Goal: Information Seeking & Learning: Learn about a topic

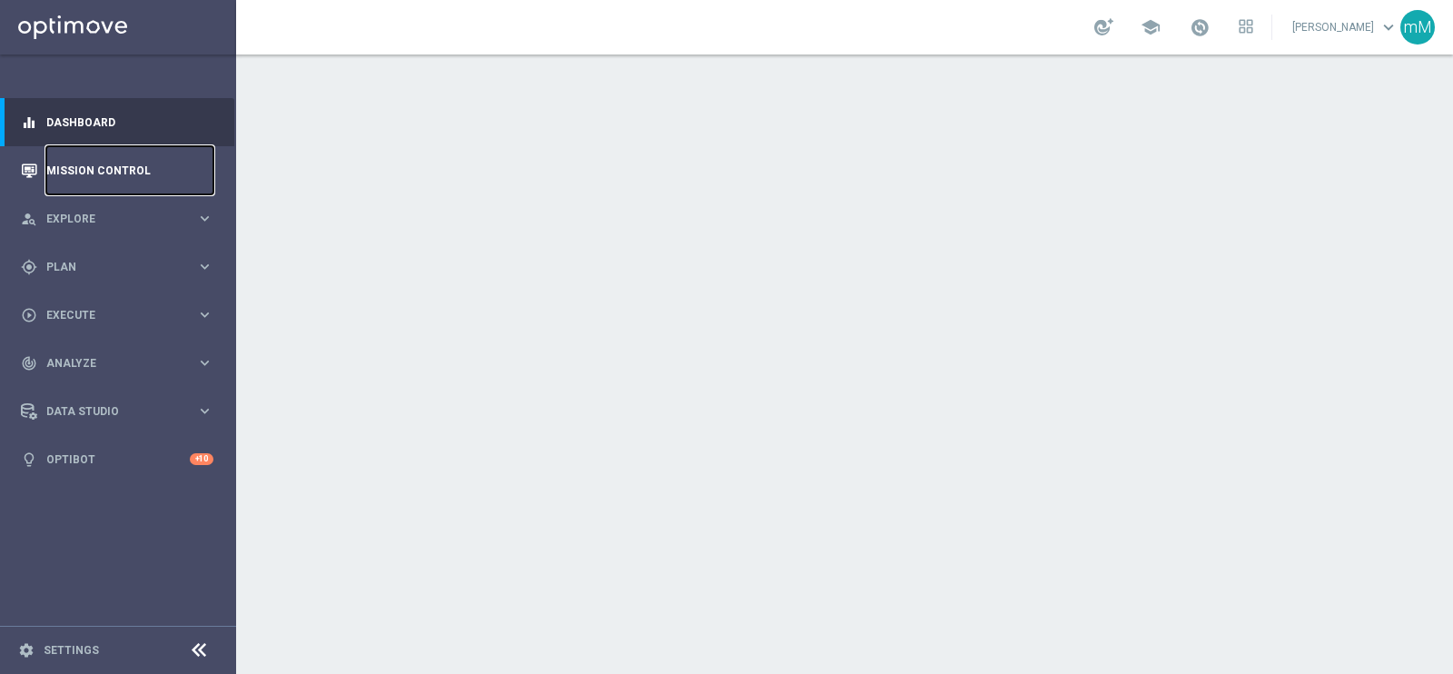
click at [120, 165] on link "Mission Control" at bounding box center [129, 170] width 167 height 48
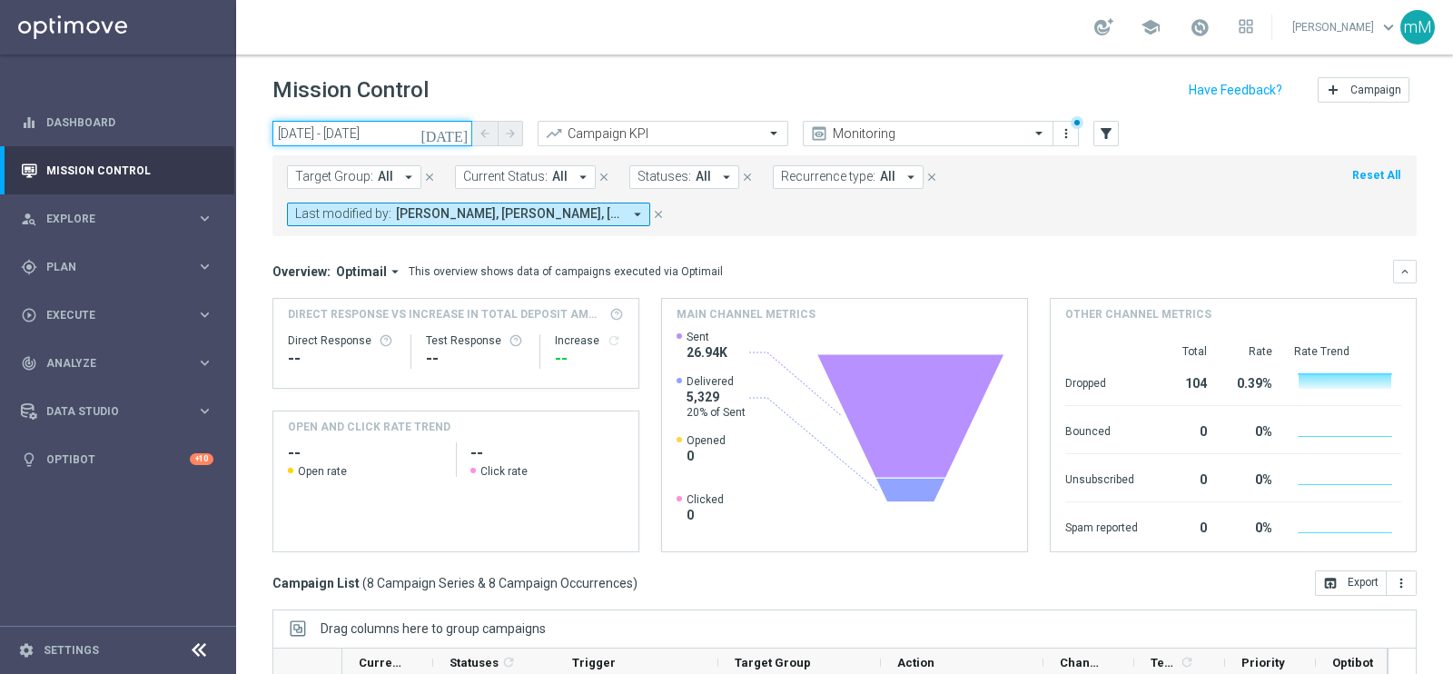
click at [332, 133] on input "09 Sep 2025 - 09 Sep 2025" at bounding box center [372, 133] width 200 height 25
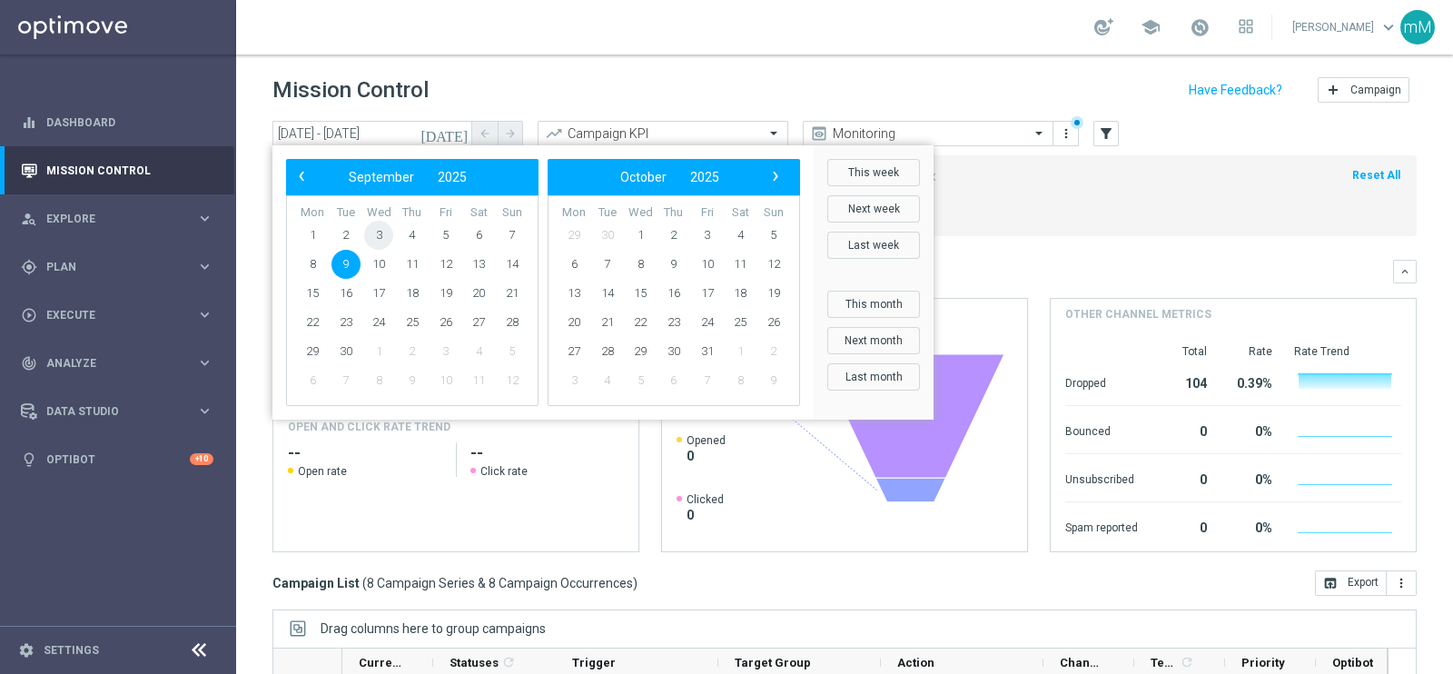
click at [376, 233] on span "3" at bounding box center [378, 235] width 29 height 29
type input "03 Sep 2025 - 03 Sep 2025"
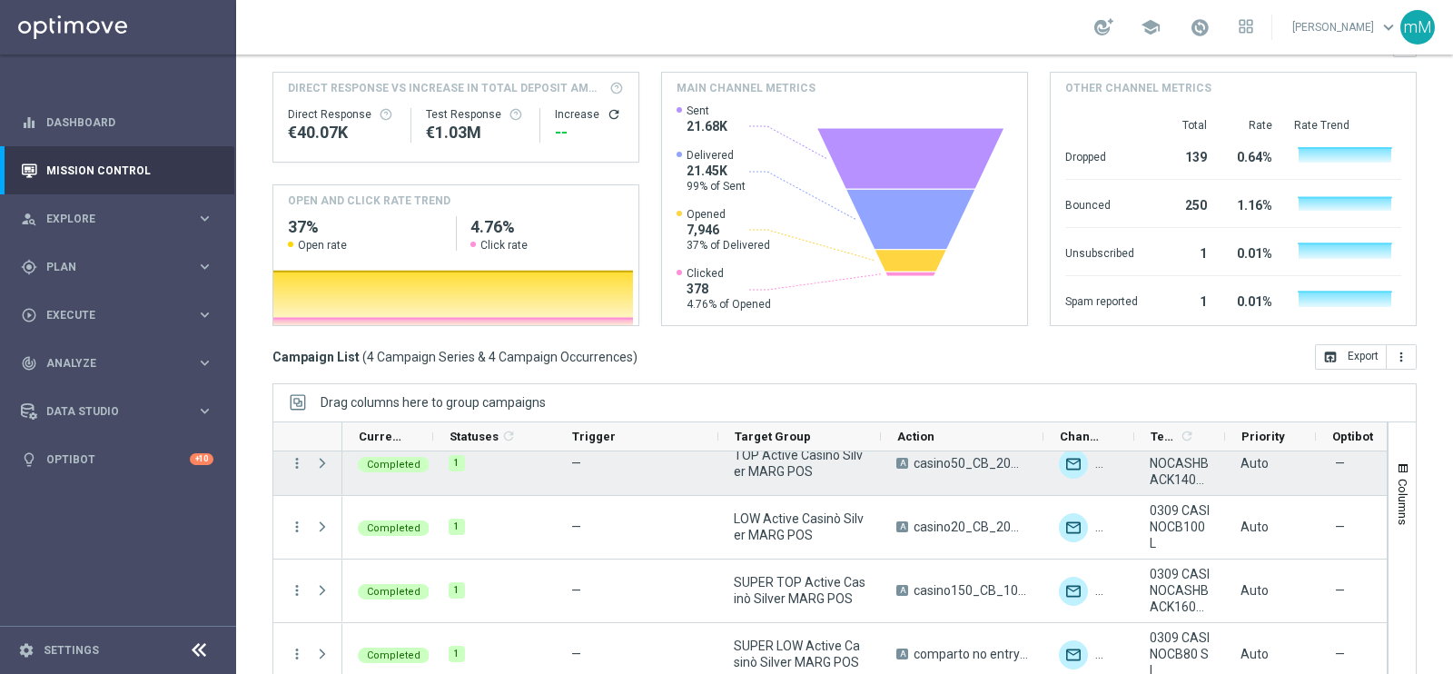
scroll to position [22, 0]
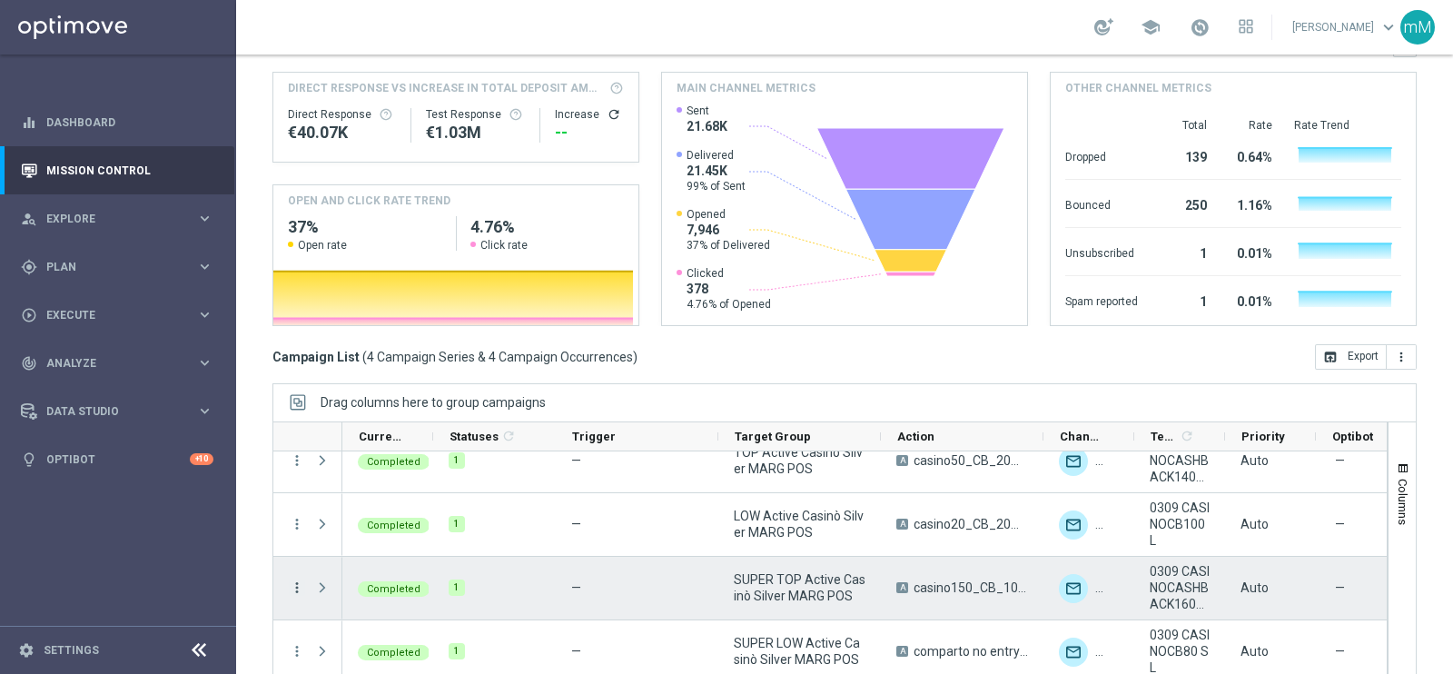
click at [299, 583] on icon "more_vert" at bounding box center [297, 587] width 16 height 16
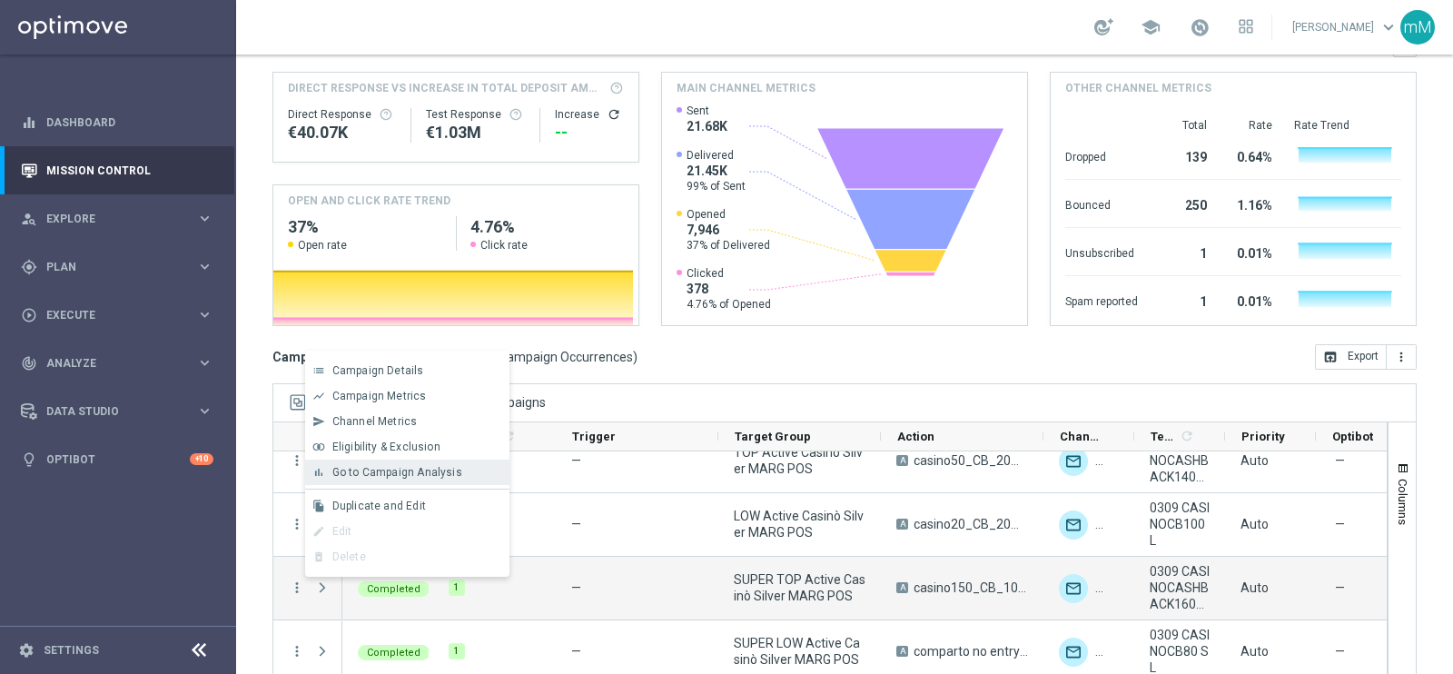
click at [420, 474] on span "Go to Campaign Analysis" at bounding box center [397, 472] width 130 height 13
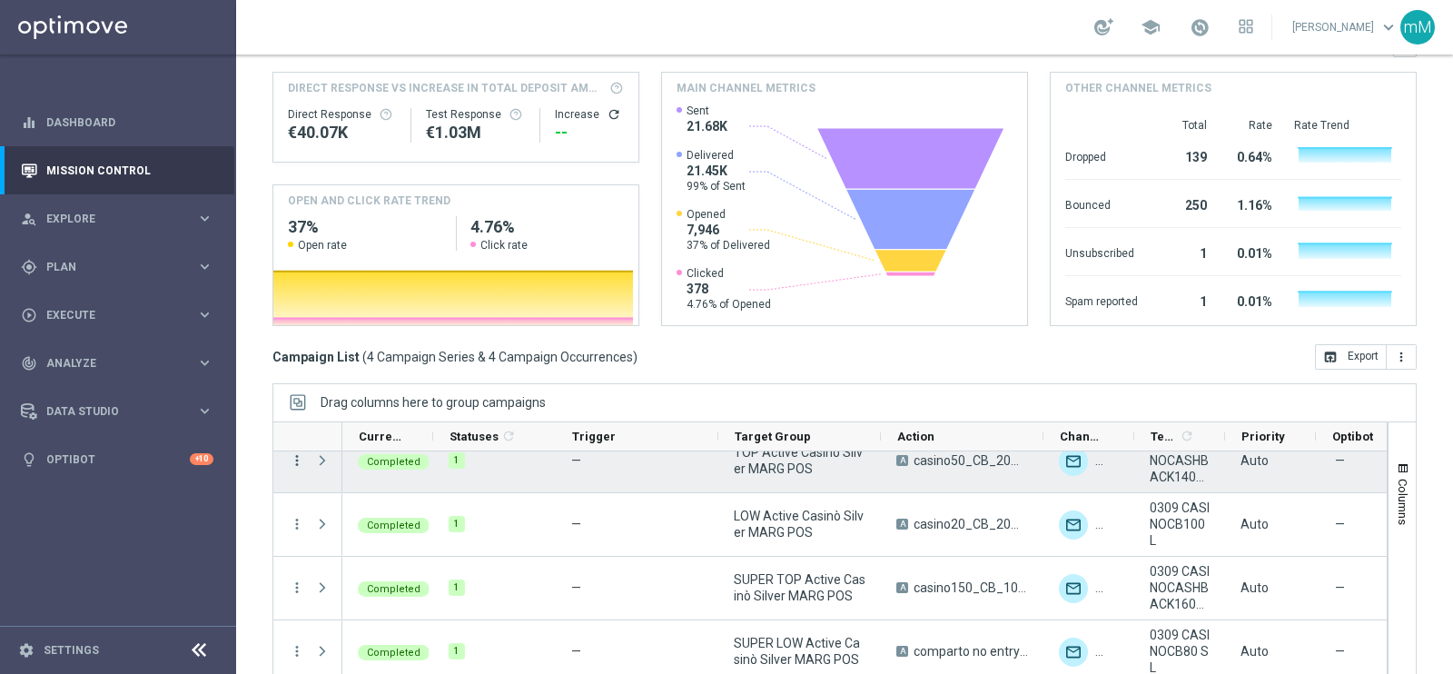
click at [295, 469] on icon "more_vert" at bounding box center [297, 460] width 16 height 16
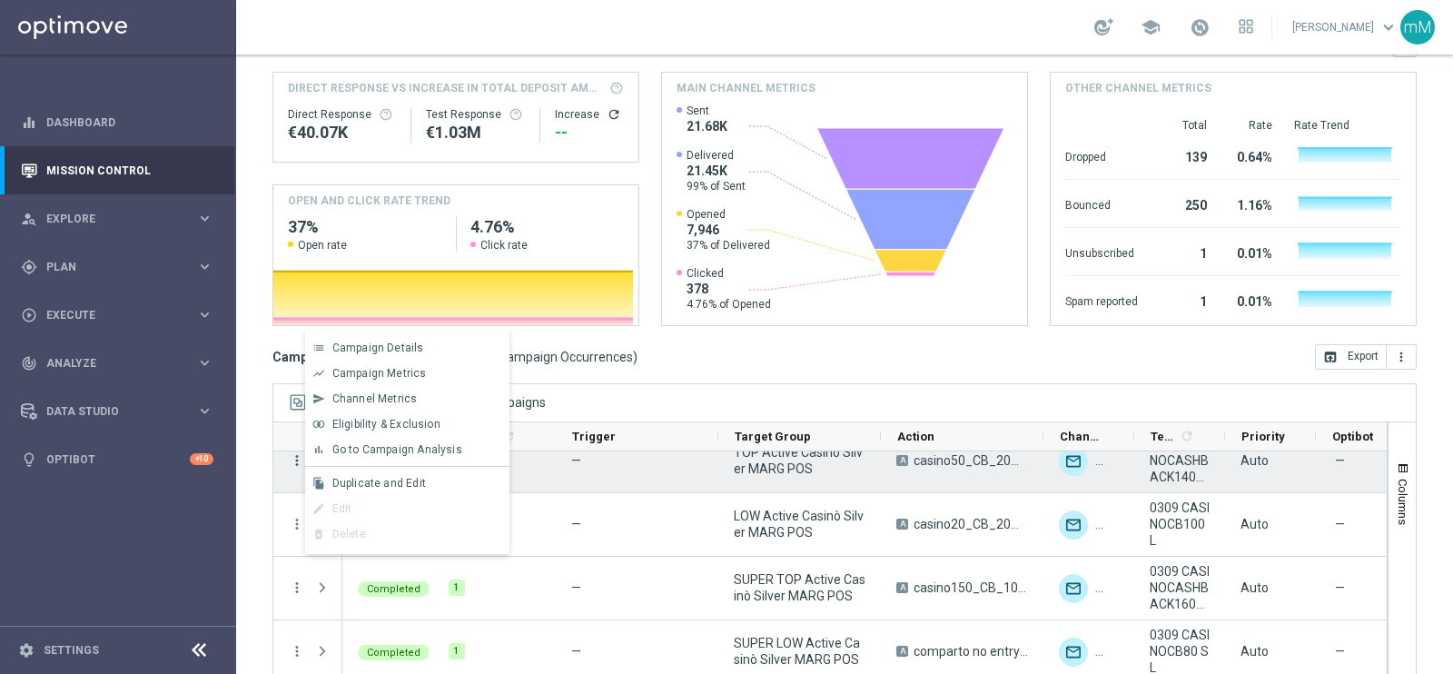
scroll to position [145, 0]
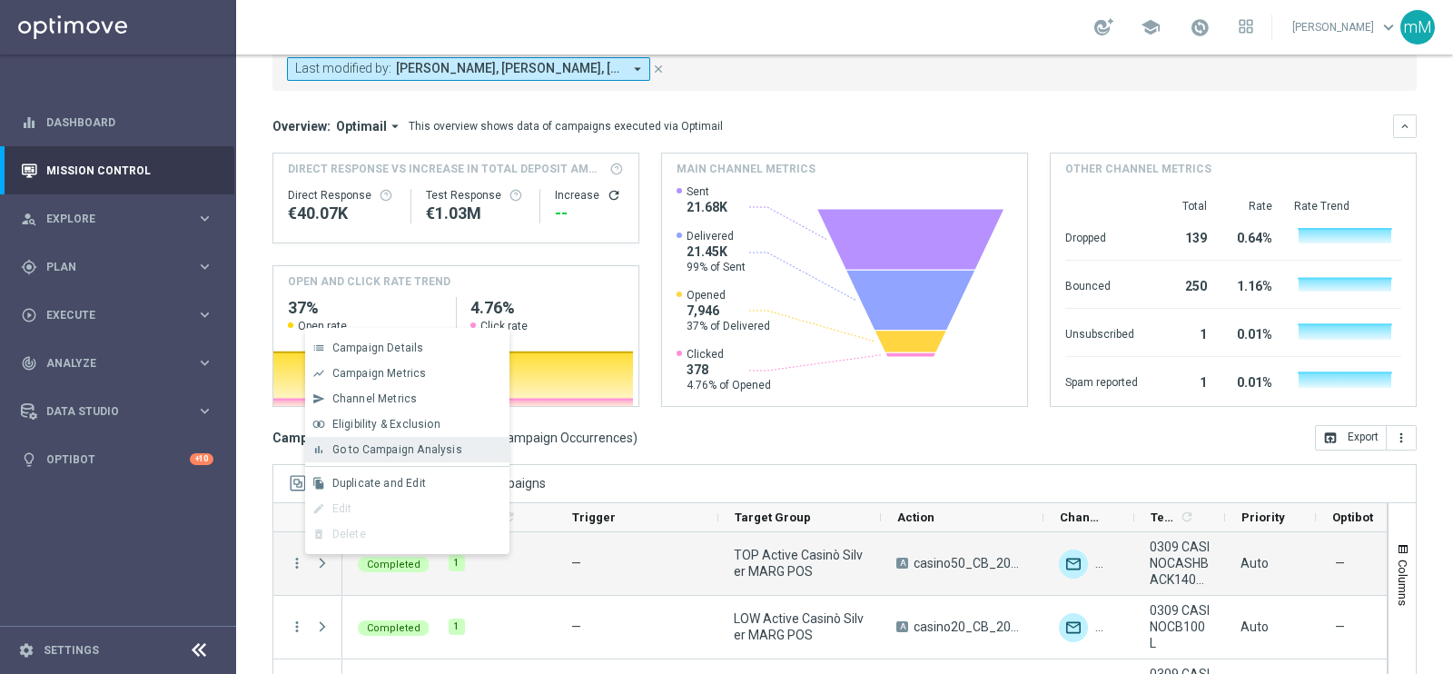
click at [445, 445] on span "Go to Campaign Analysis" at bounding box center [397, 449] width 130 height 13
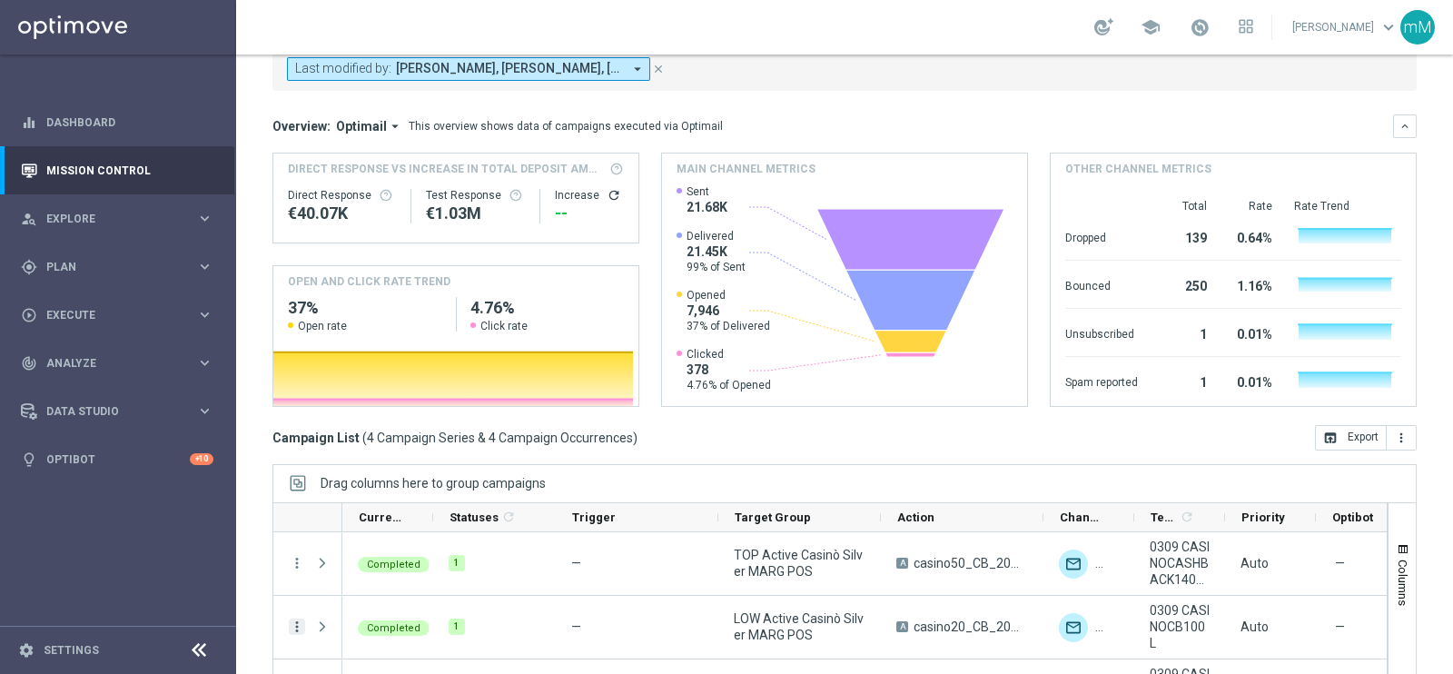
click at [300, 620] on div "more_vert" at bounding box center [289, 627] width 33 height 63
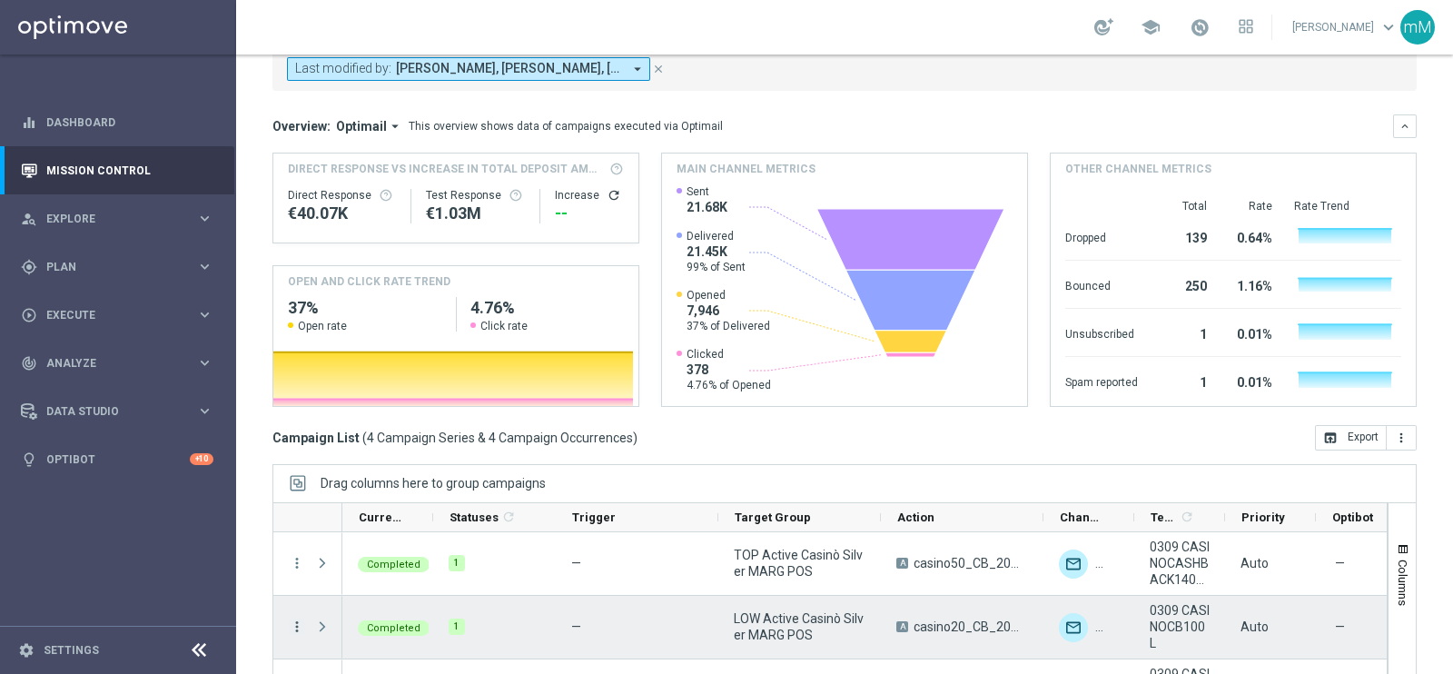
scroll to position [22, 0]
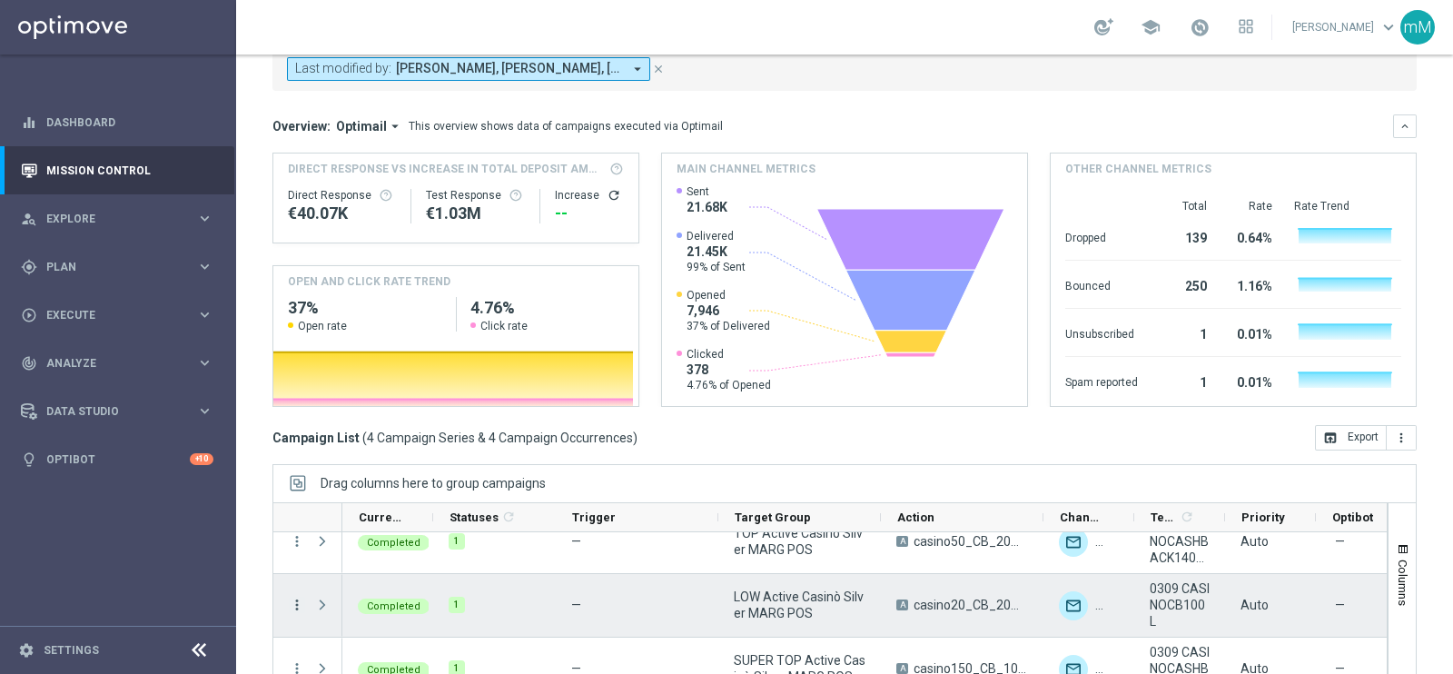
click at [294, 609] on icon "more_vert" at bounding box center [297, 605] width 16 height 16
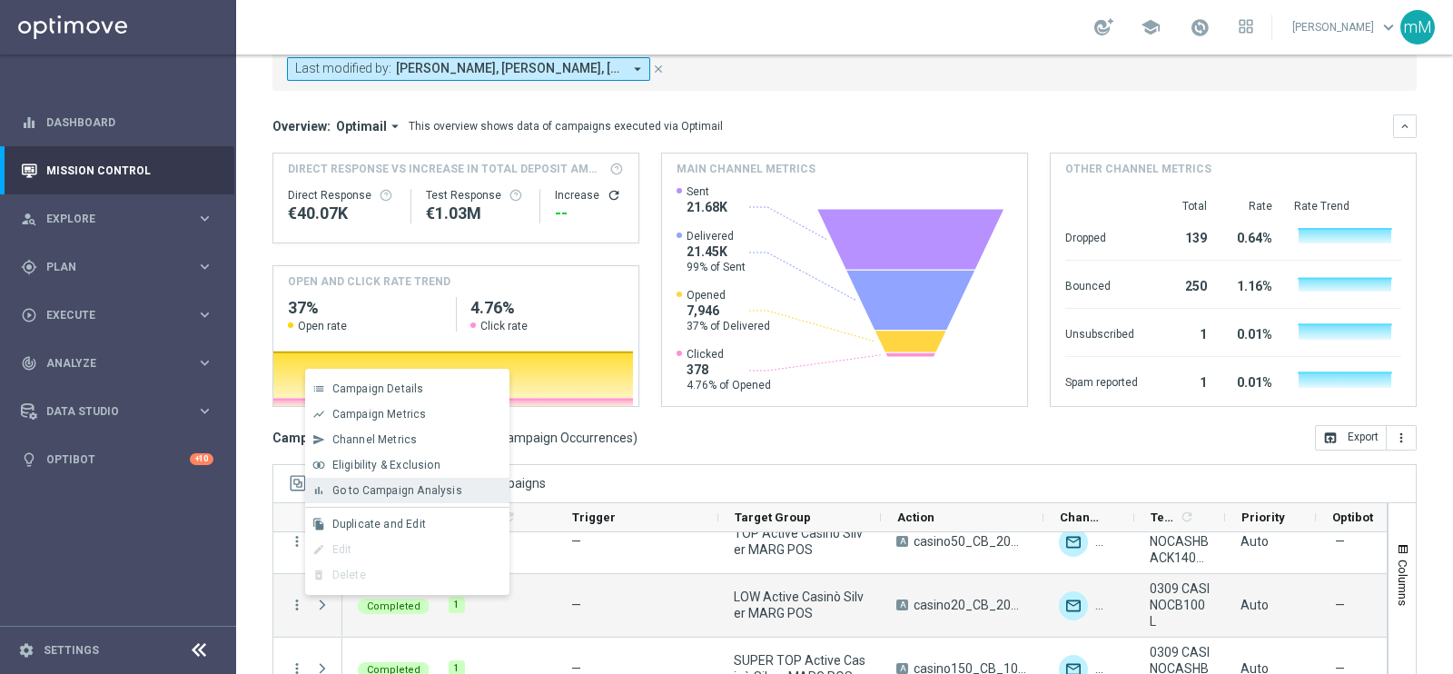
click at [444, 493] on span "Go to Campaign Analysis" at bounding box center [397, 490] width 130 height 13
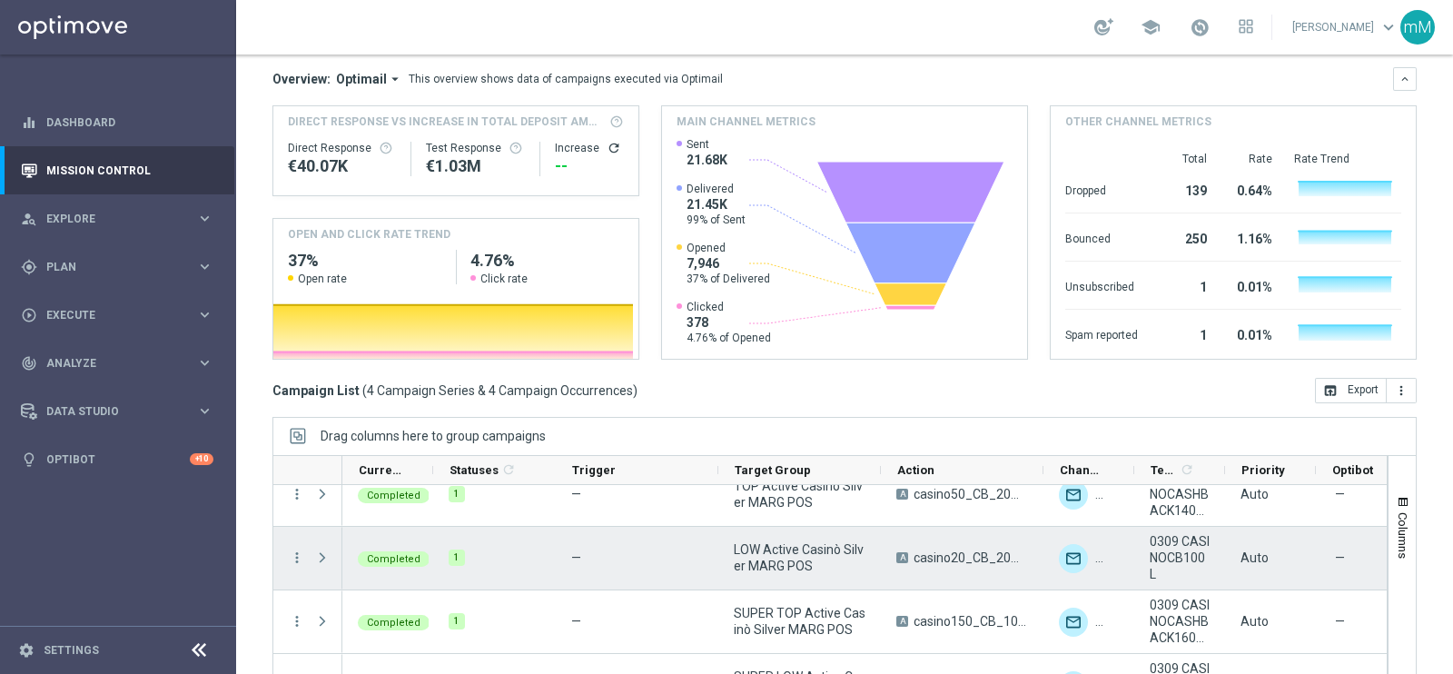
scroll to position [271, 0]
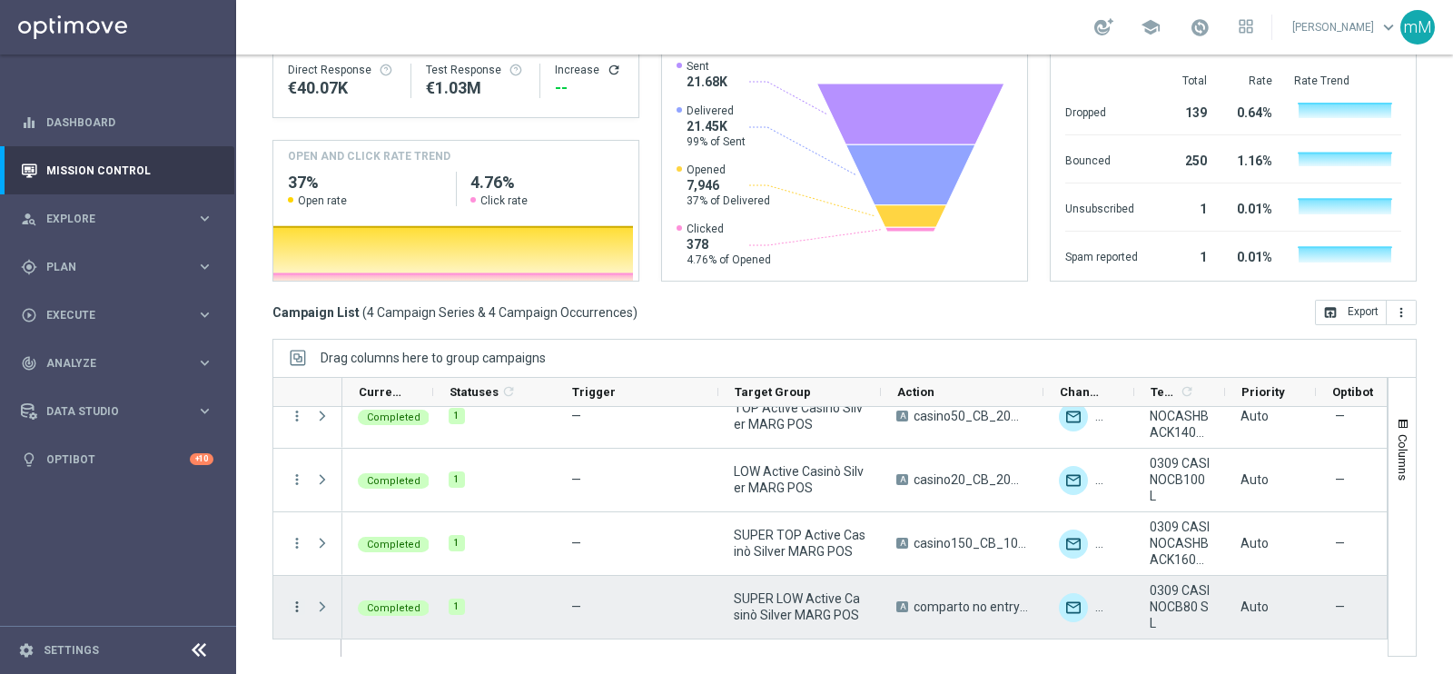
click at [300, 606] on icon "more_vert" at bounding box center [297, 606] width 16 height 16
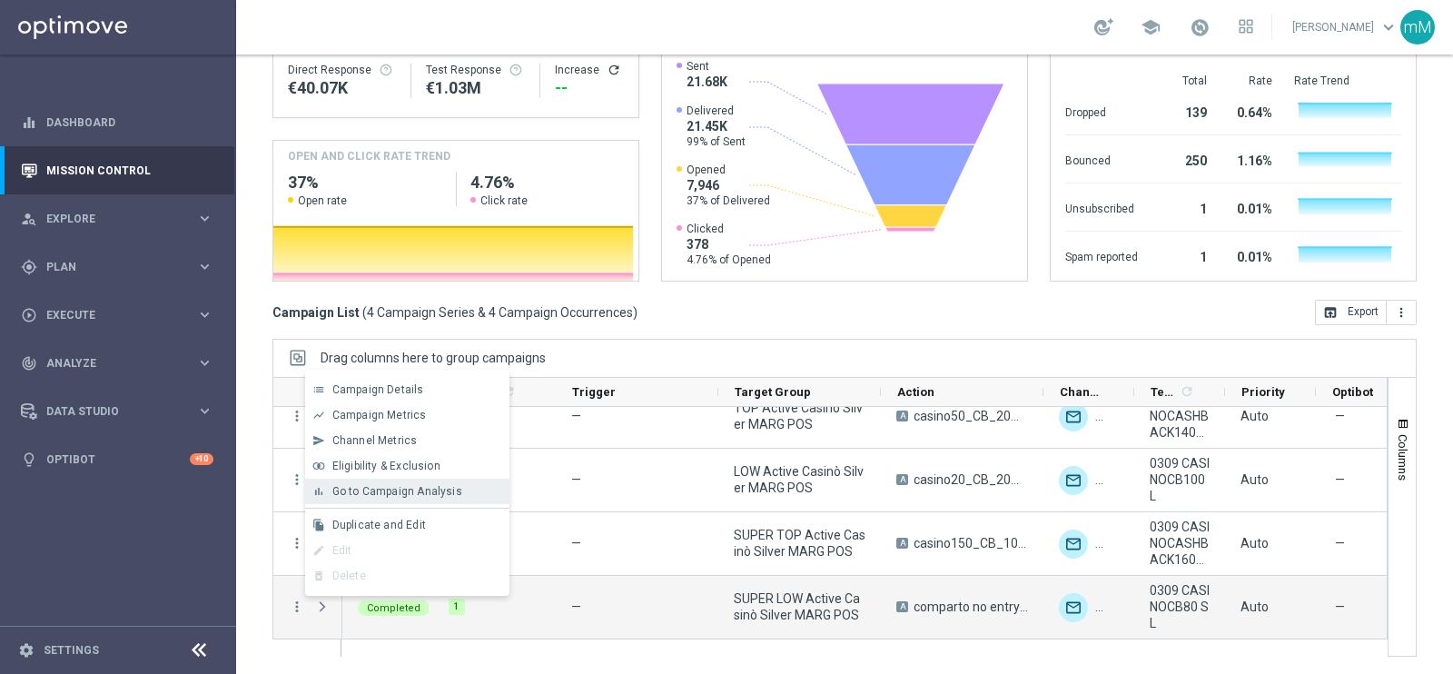
click at [448, 494] on span "Go to Campaign Analysis" at bounding box center [397, 491] width 130 height 13
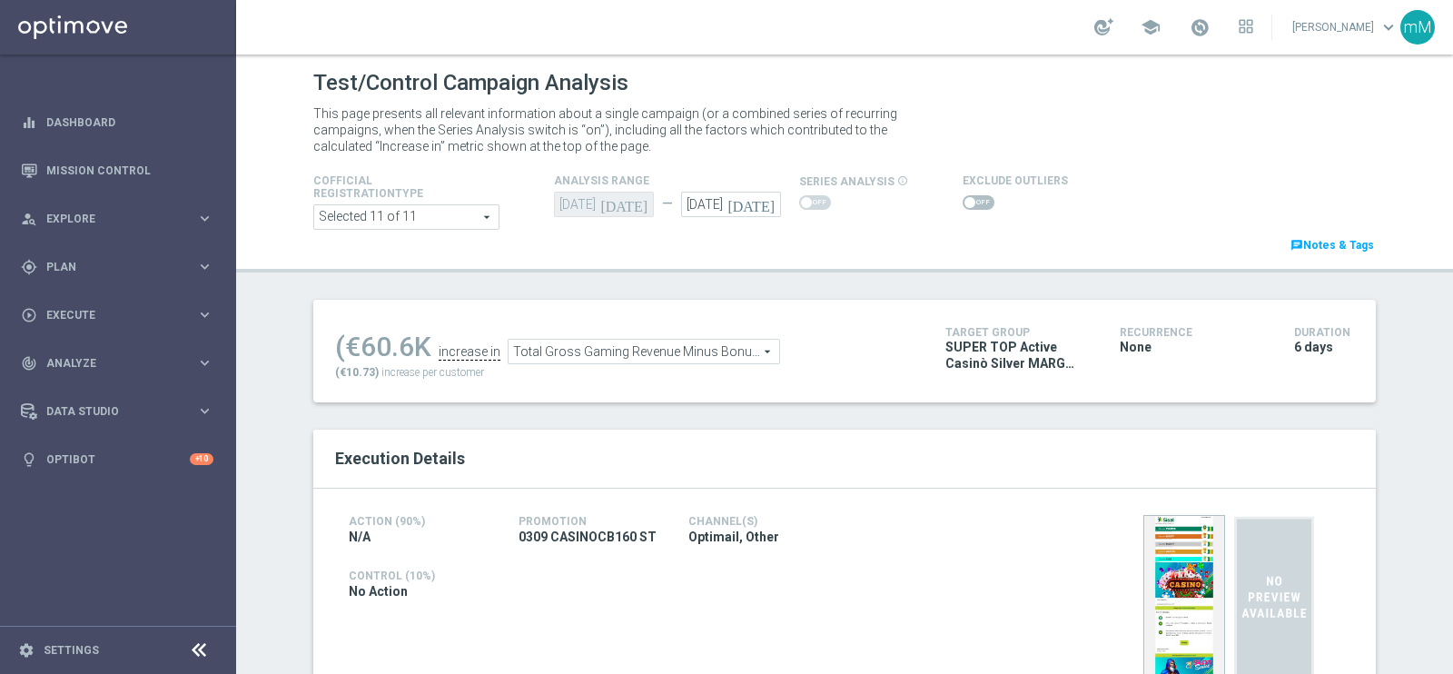
click at [604, 360] on span "Total Gross Gaming Revenue Minus Bonus Wagared" at bounding box center [643, 352] width 271 height 24
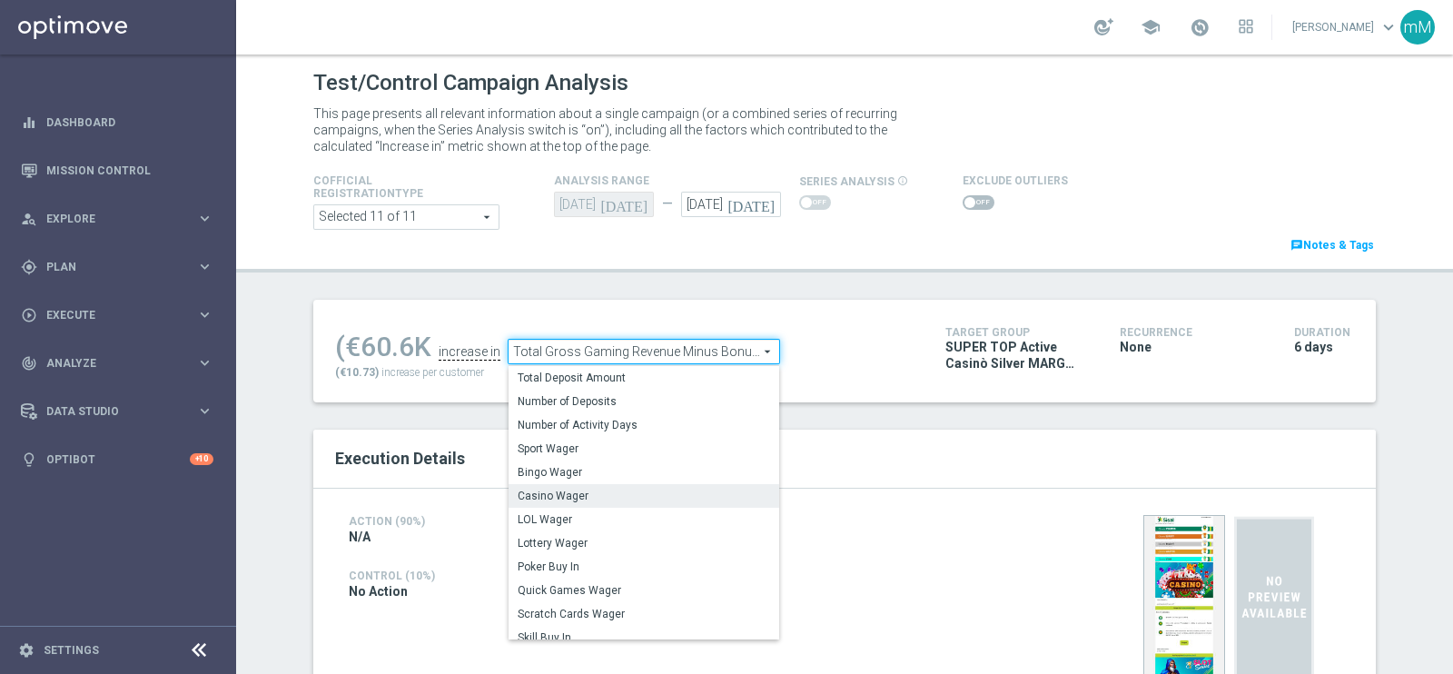
click at [577, 488] on span "Casino Wager" at bounding box center [644, 495] width 252 height 15
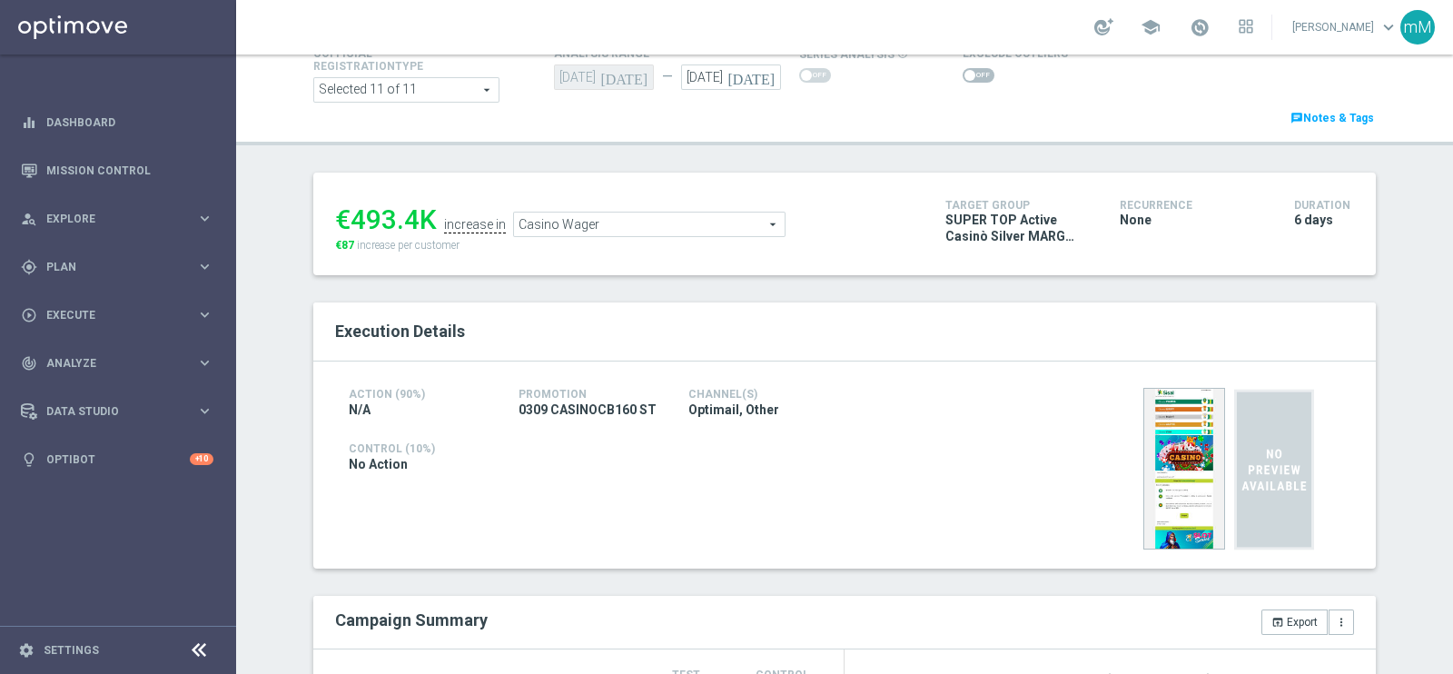
scroll to position [124, 0]
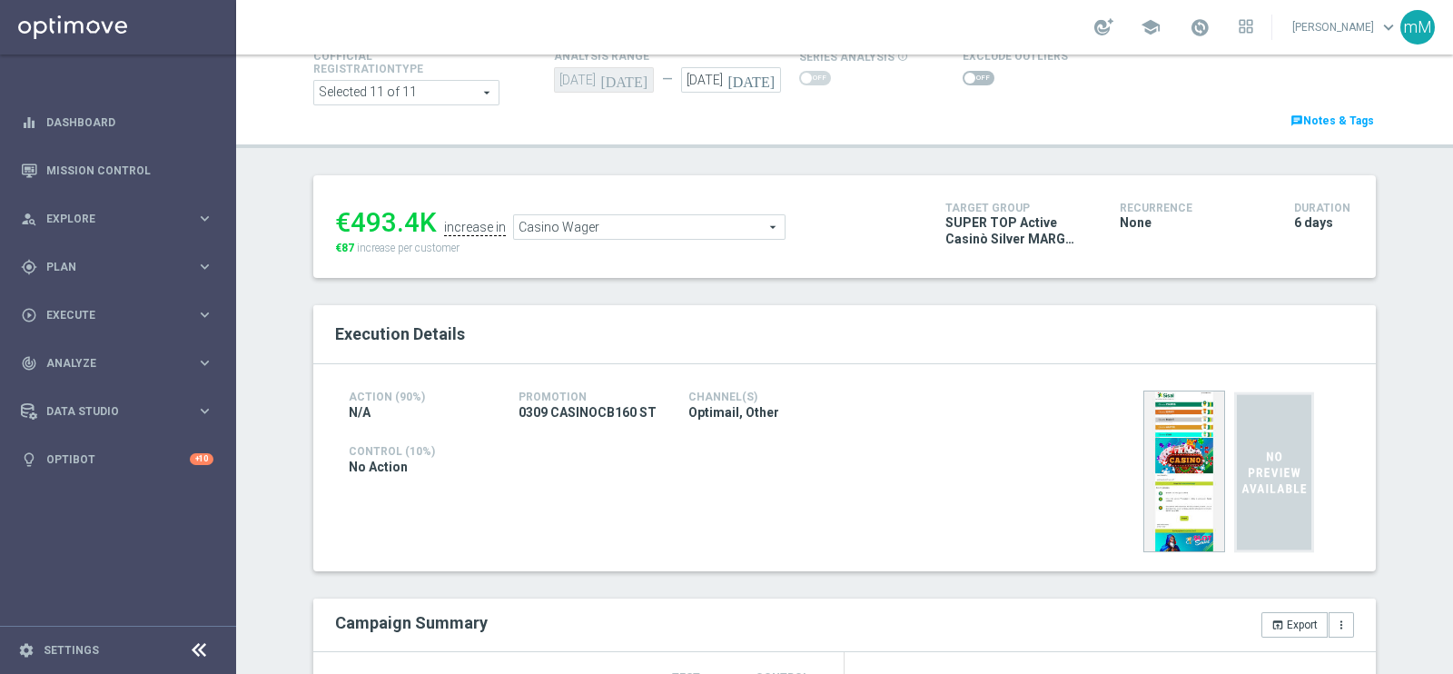
click at [632, 232] on span "Casino Wager" at bounding box center [649, 227] width 271 height 24
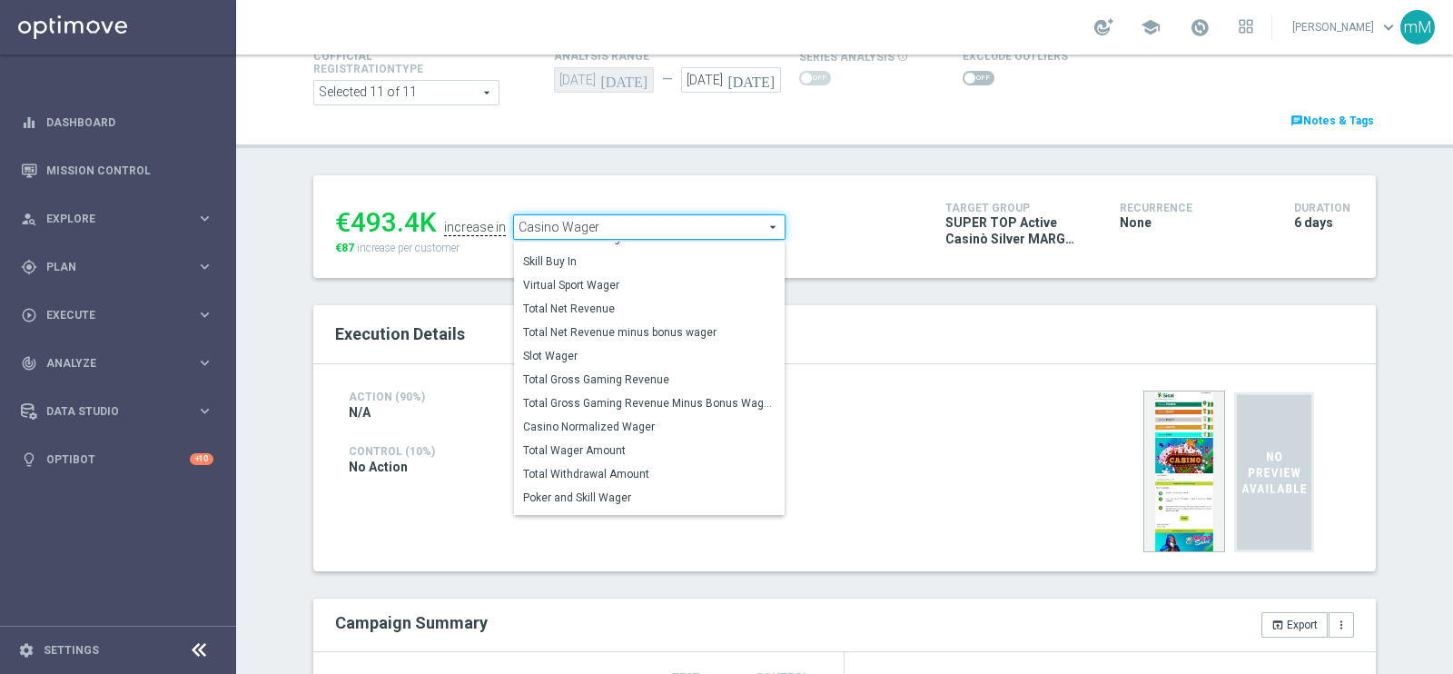
scroll to position [0, 0]
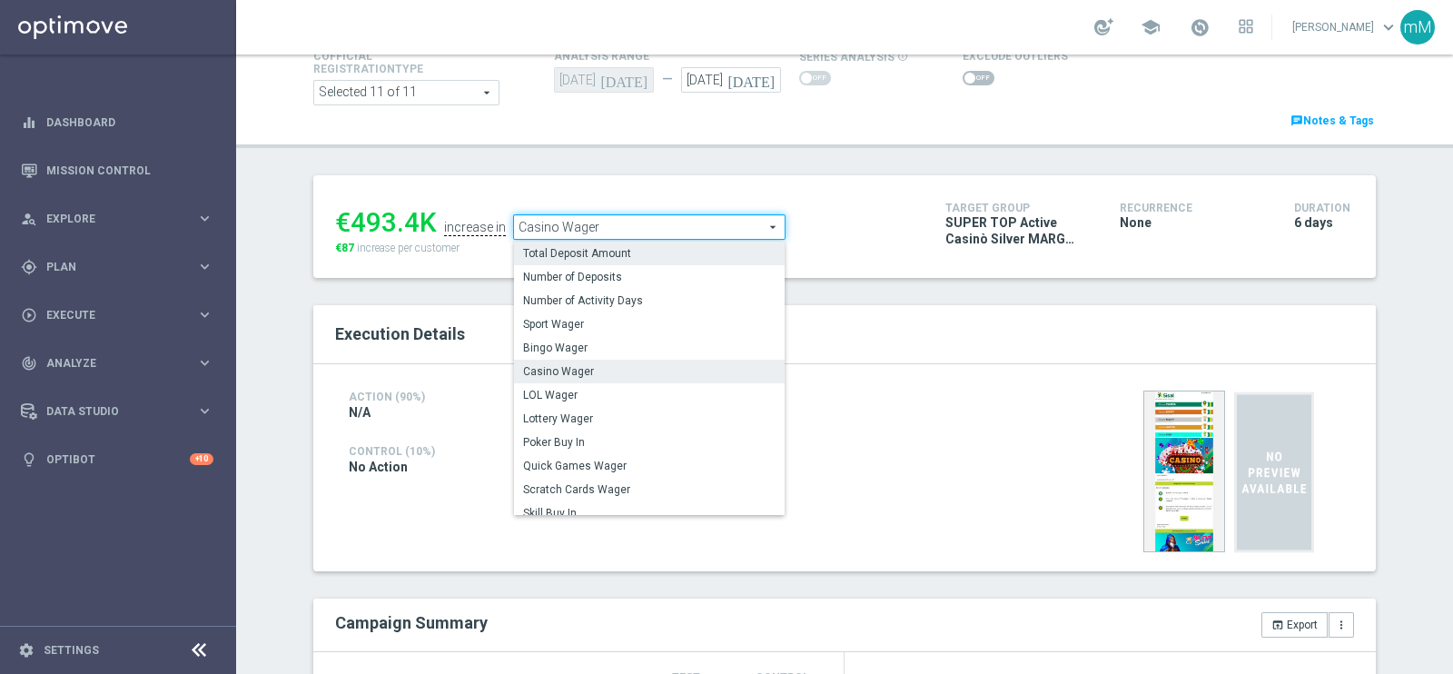
click at [623, 252] on span "Total Deposit Amount" at bounding box center [649, 253] width 252 height 15
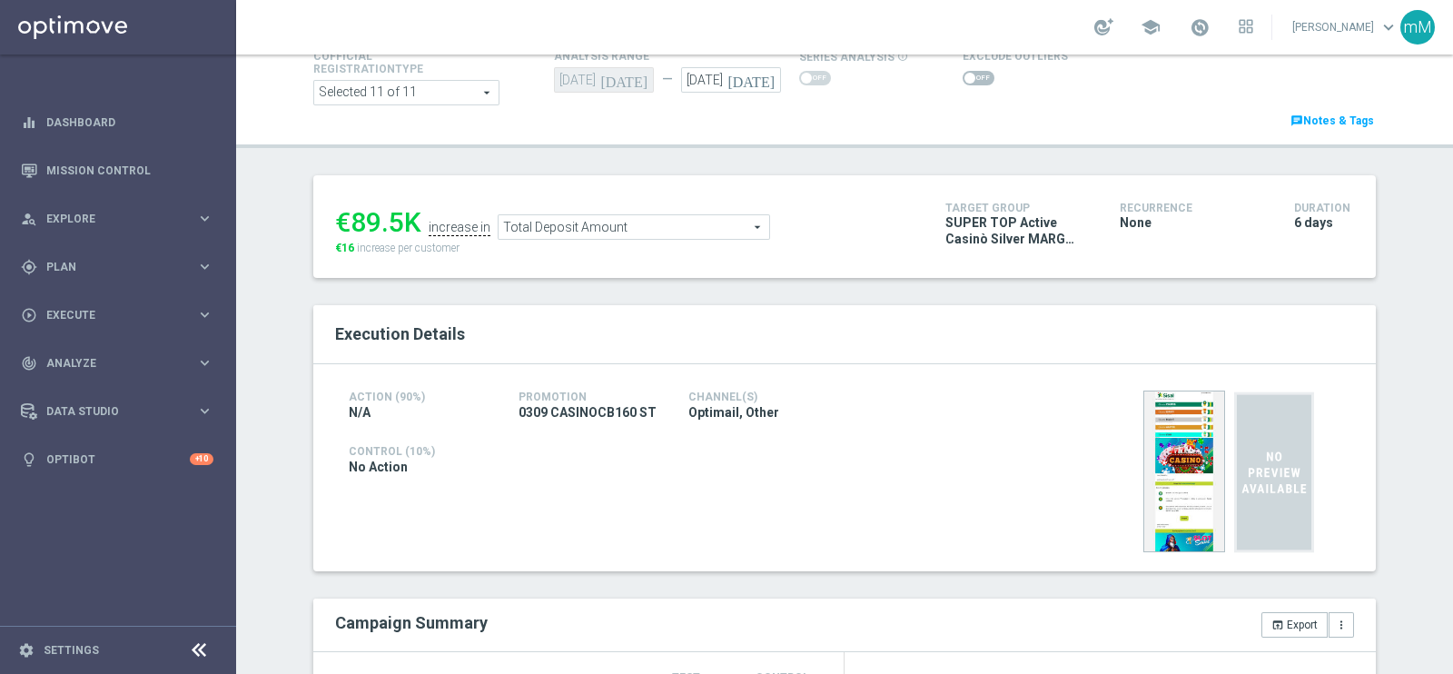
click at [690, 218] on span "Total Deposit Amount" at bounding box center [633, 227] width 271 height 24
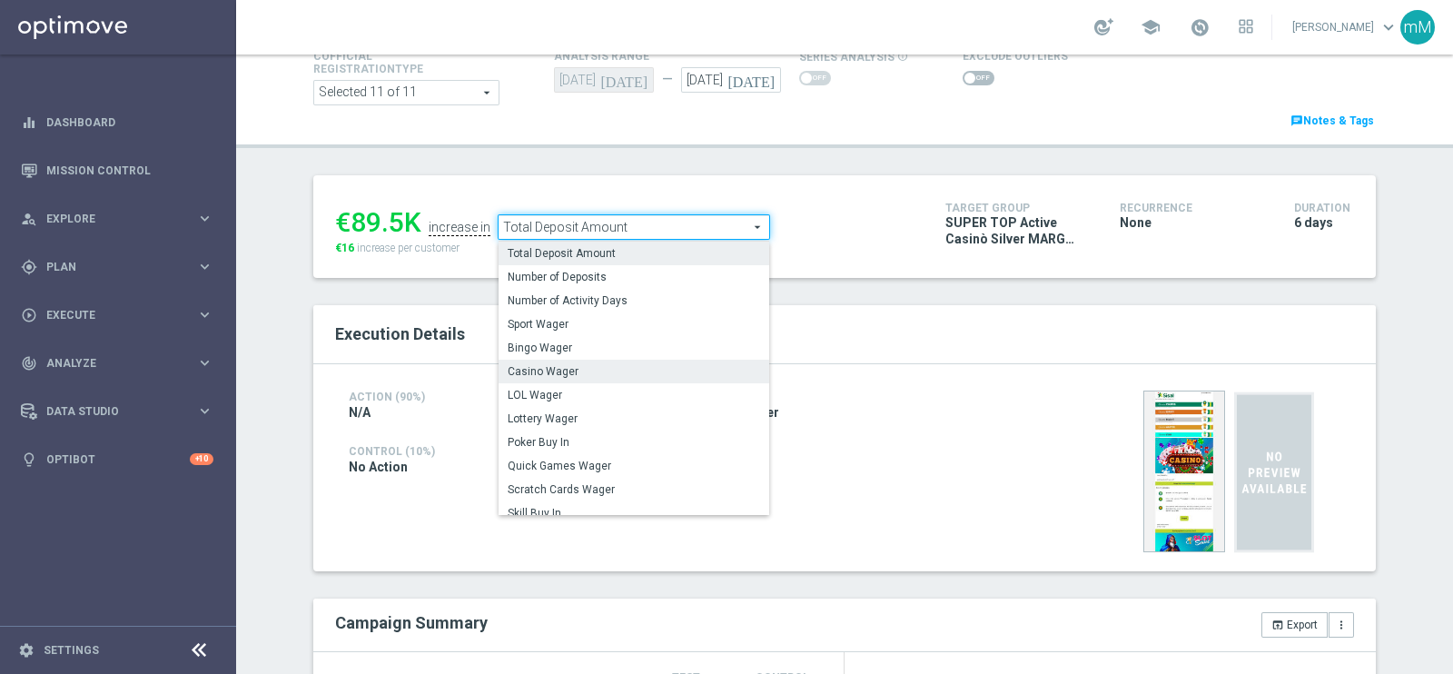
click at [603, 378] on label "Casino Wager" at bounding box center [633, 372] width 271 height 24
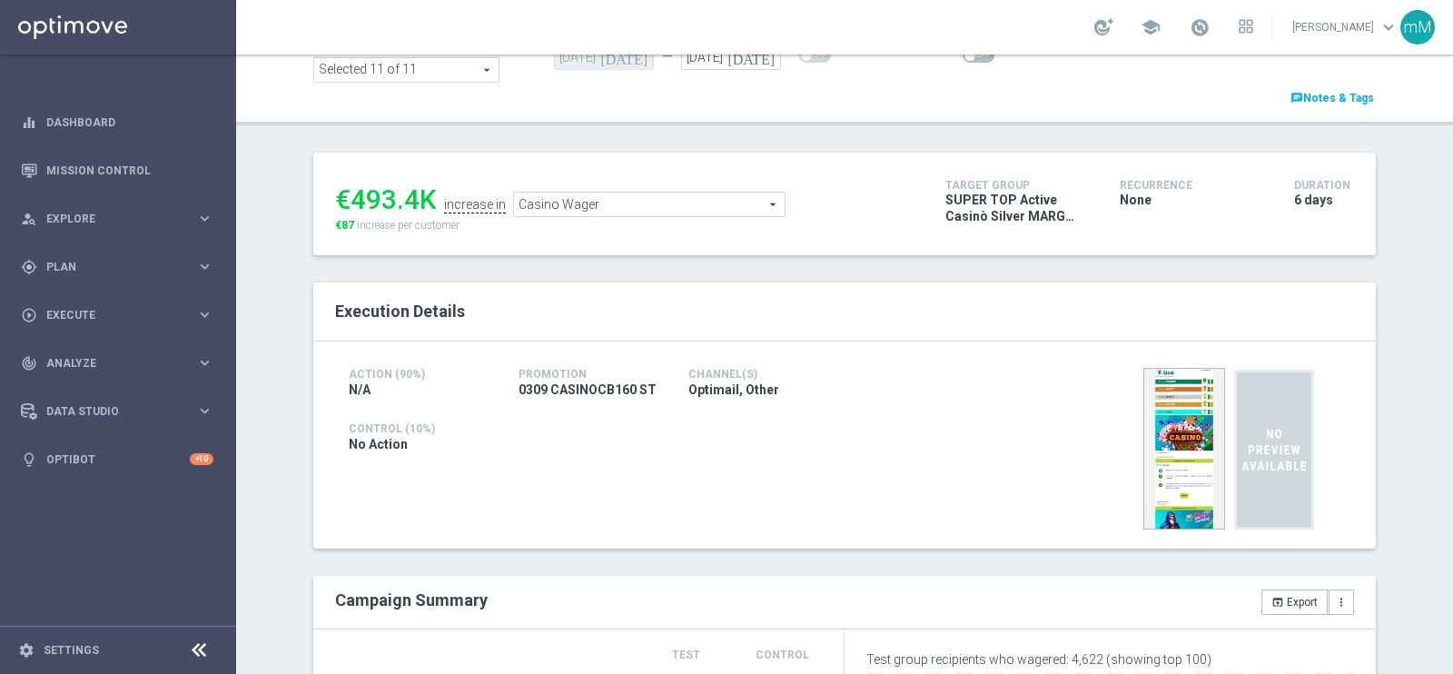
scroll to position [138, 0]
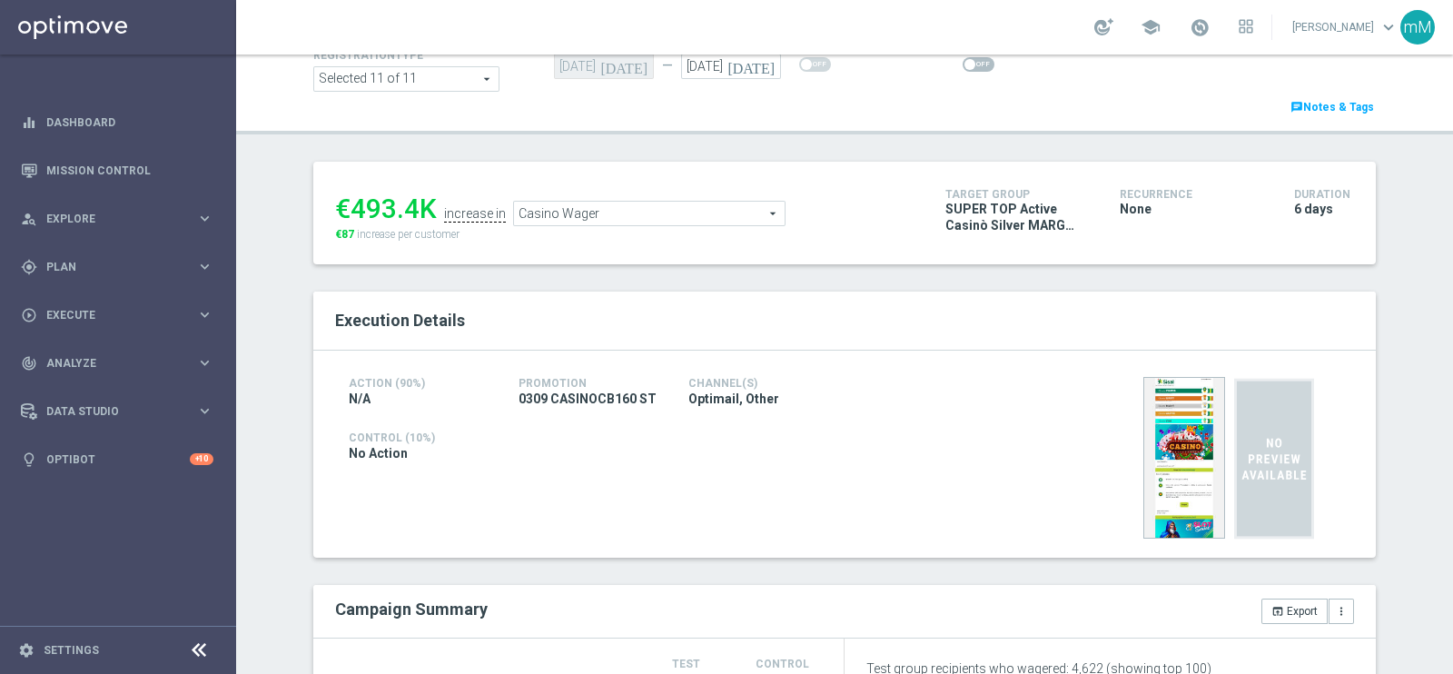
click at [635, 212] on span "Casino Wager" at bounding box center [649, 214] width 271 height 24
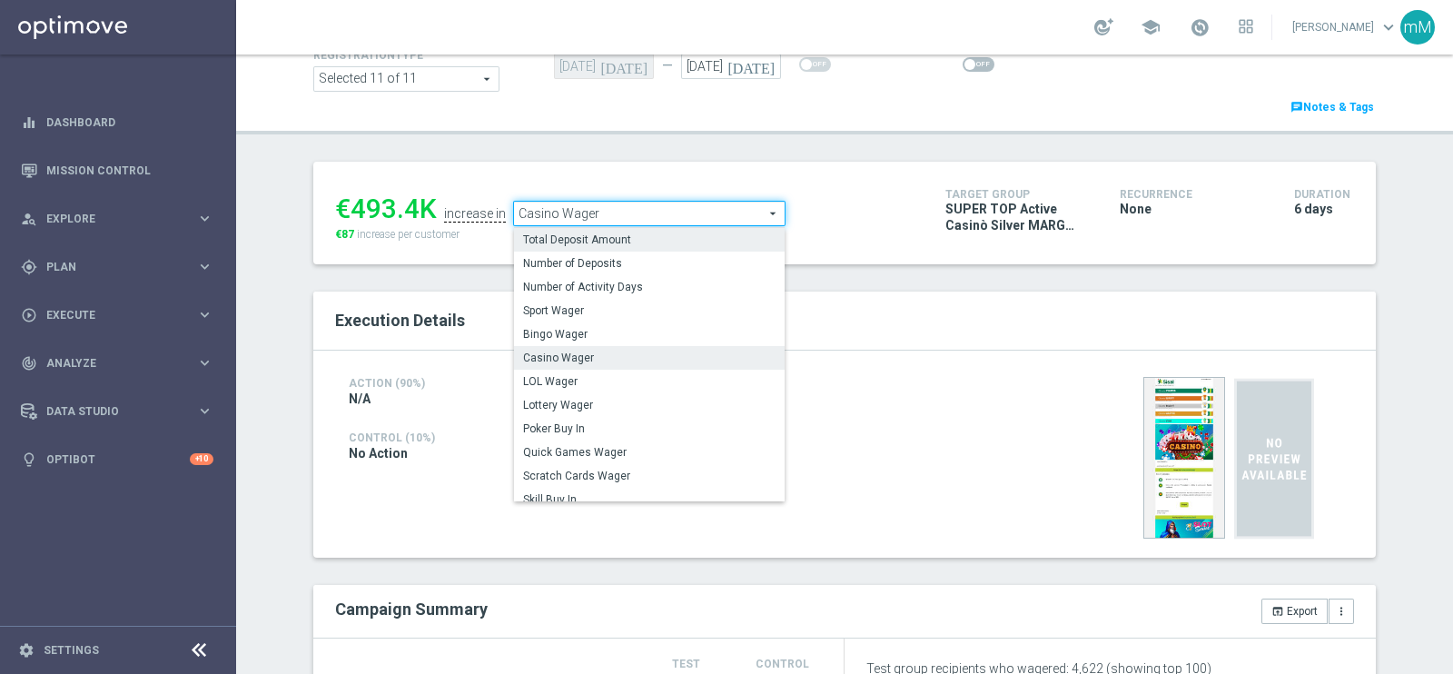
scroll to position [111, 0]
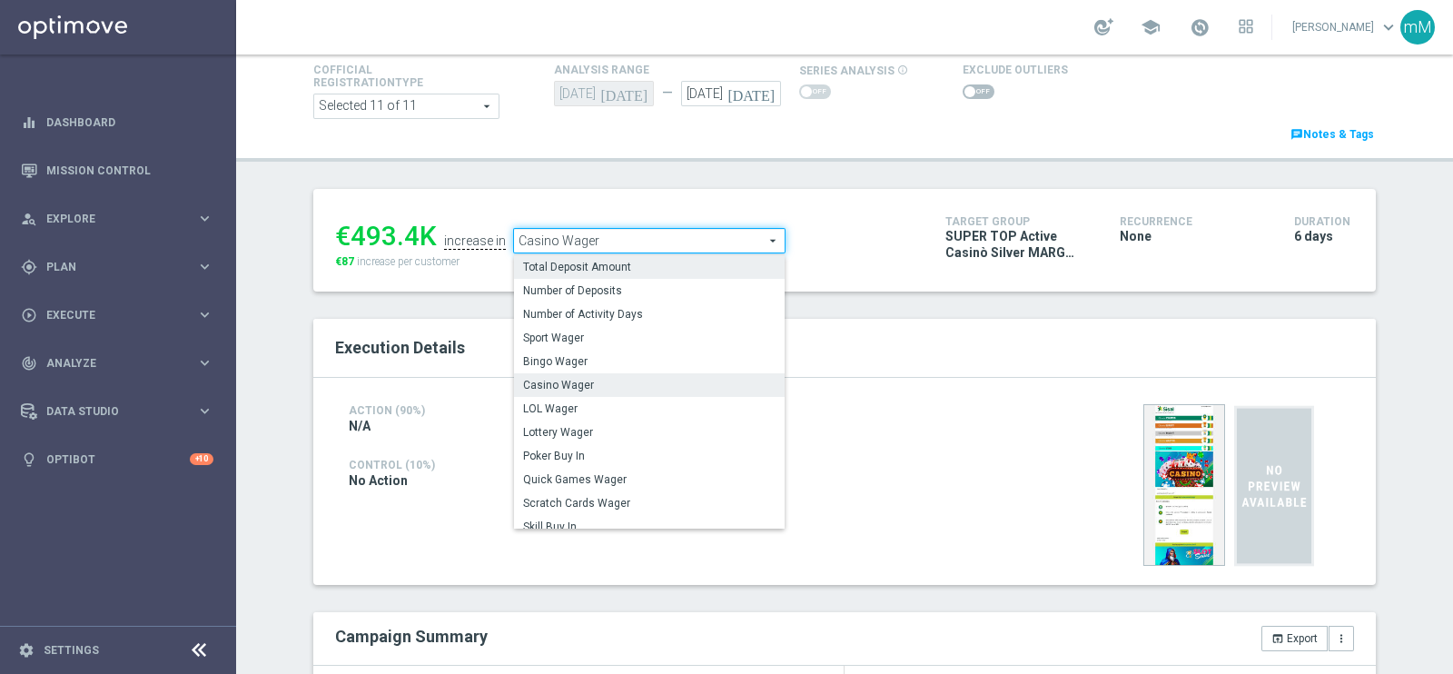
click at [618, 262] on span "Total Deposit Amount" at bounding box center [649, 267] width 252 height 15
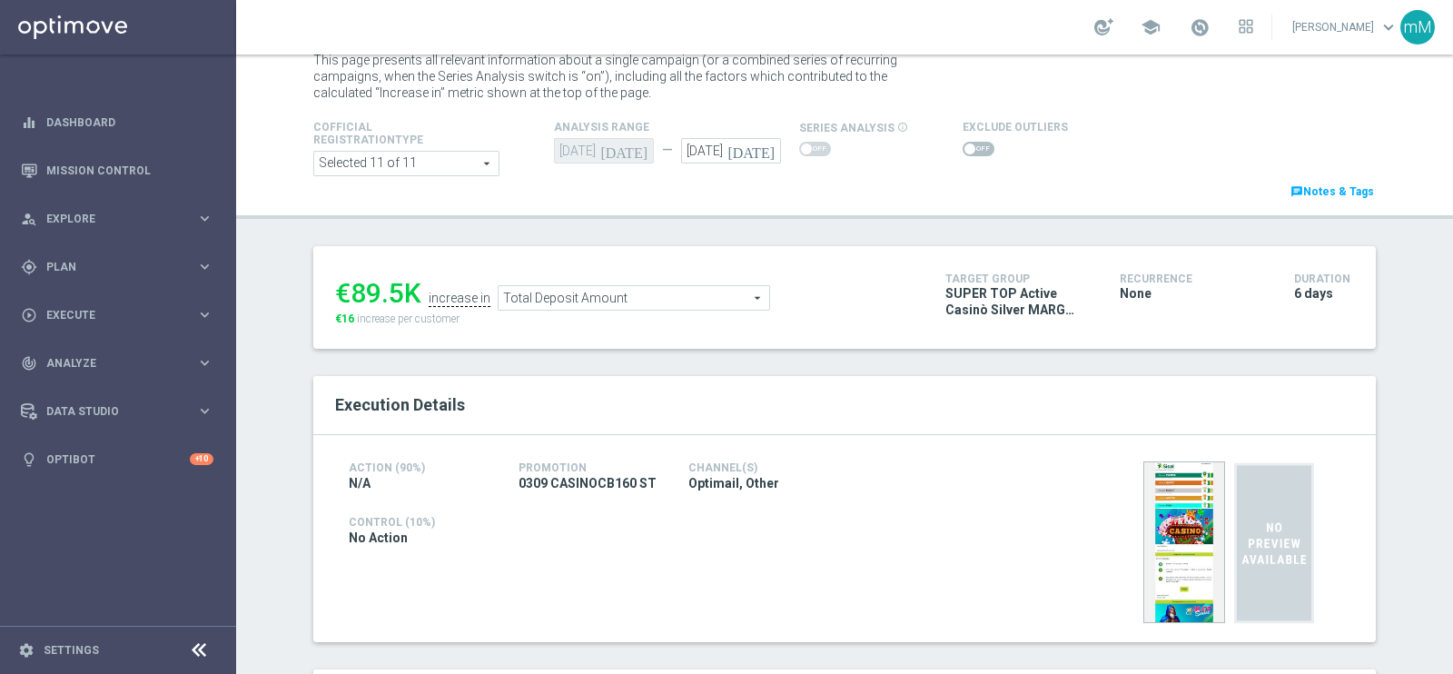
scroll to position [52, 0]
click at [620, 311] on div "€89.5K increase in Total Deposit Amount Total Deposit Amount arrow_drop_down se…" at bounding box center [626, 299] width 583 height 59
click at [636, 307] on span "Total Deposit Amount" at bounding box center [633, 300] width 271 height 24
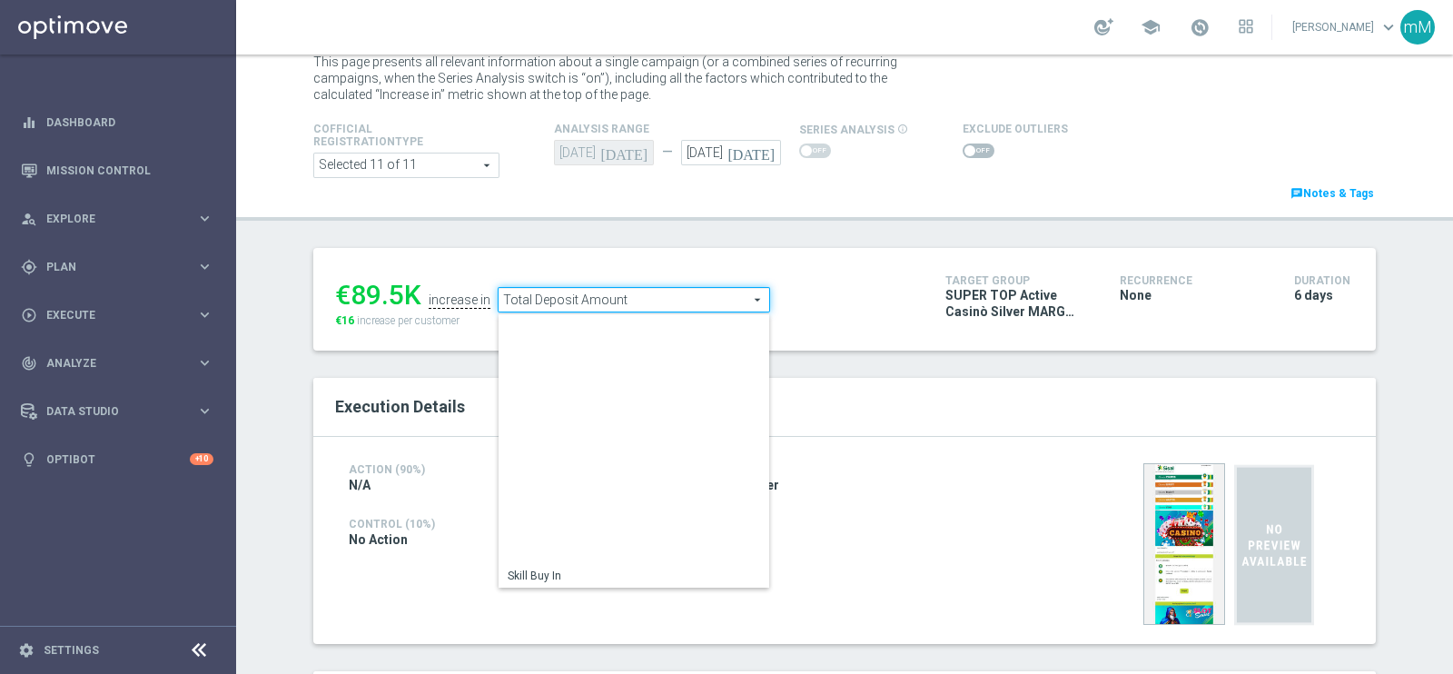
scroll to position [260, 0]
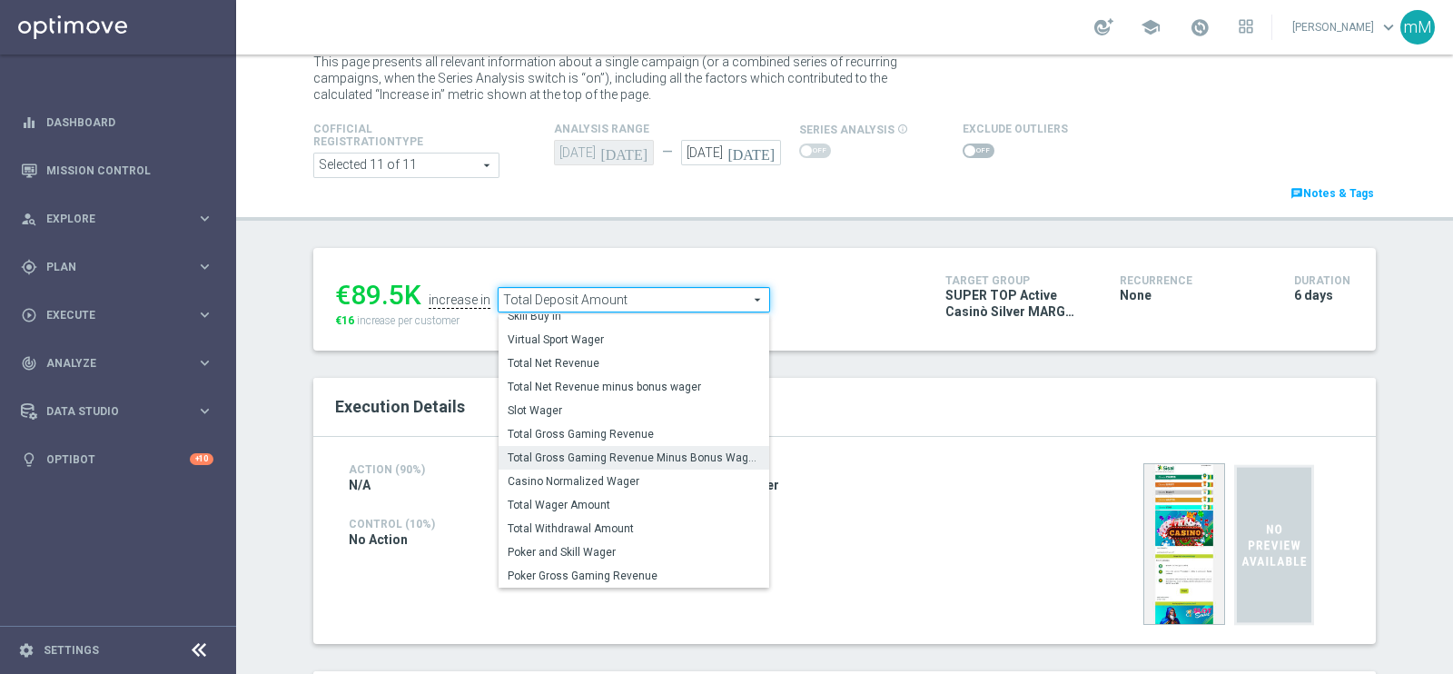
click at [645, 453] on span "Total Gross Gaming Revenue Minus Bonus Wagared" at bounding box center [634, 457] width 252 height 15
type input "Total Gross Gaming Revenue Minus Bonus Wagared"
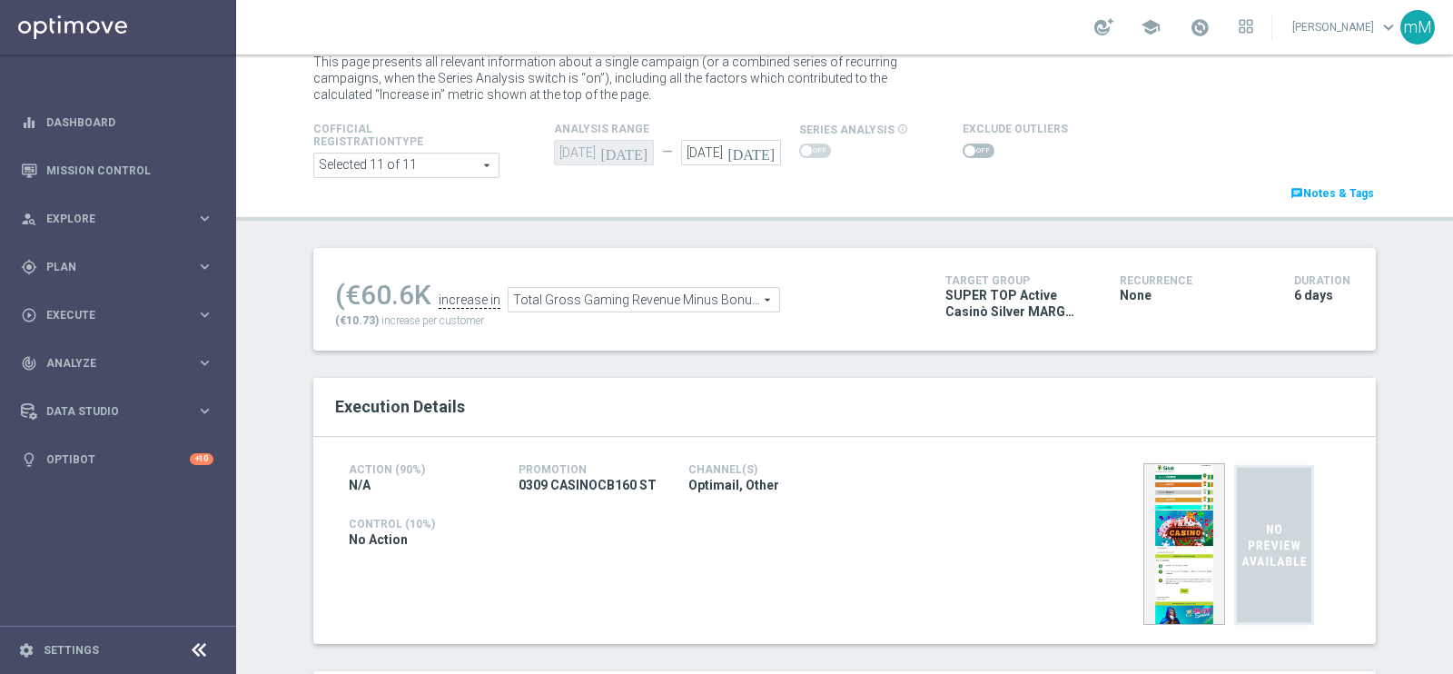
click at [962, 153] on span at bounding box center [978, 150] width 32 height 15
click at [962, 153] on input "checkbox" at bounding box center [978, 150] width 32 height 15
checkbox input "true"
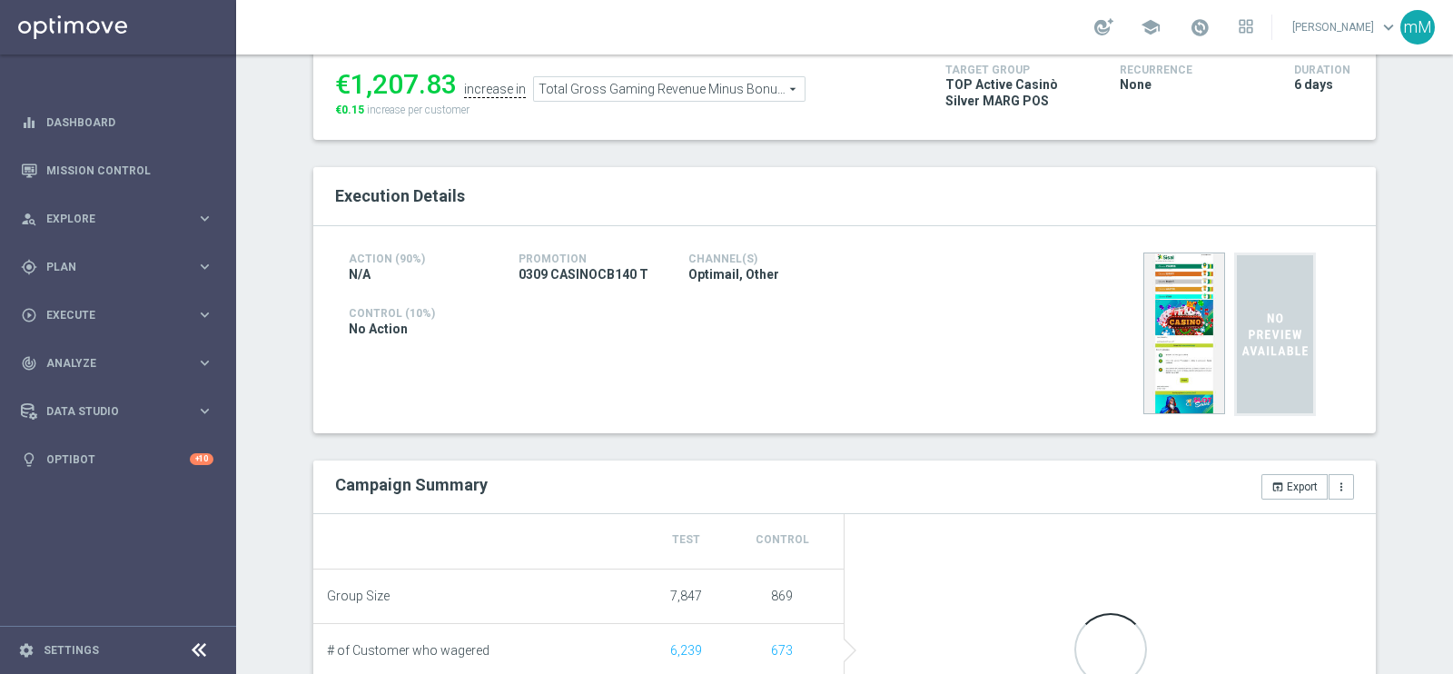
scroll to position [259, 0]
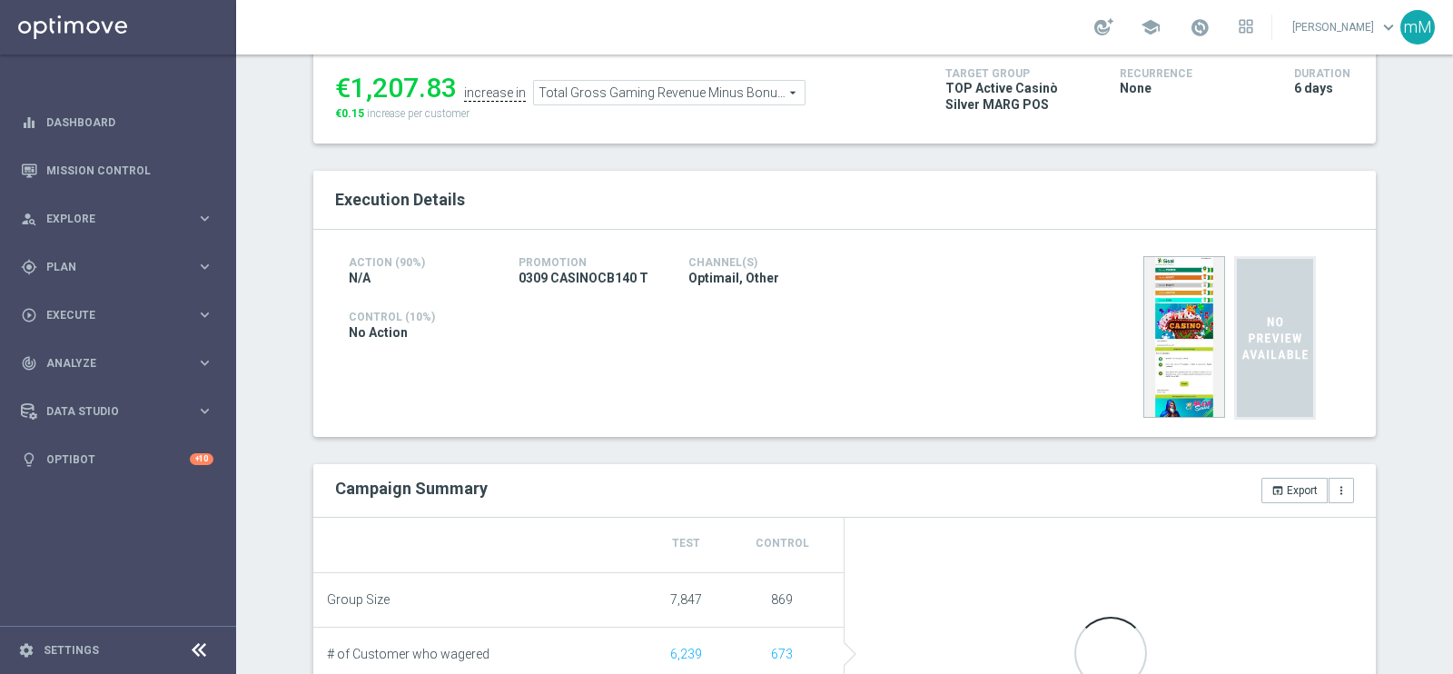
click at [717, 83] on span "Total Gross Gaming Revenue Minus Bonus Wagared" at bounding box center [669, 93] width 271 height 24
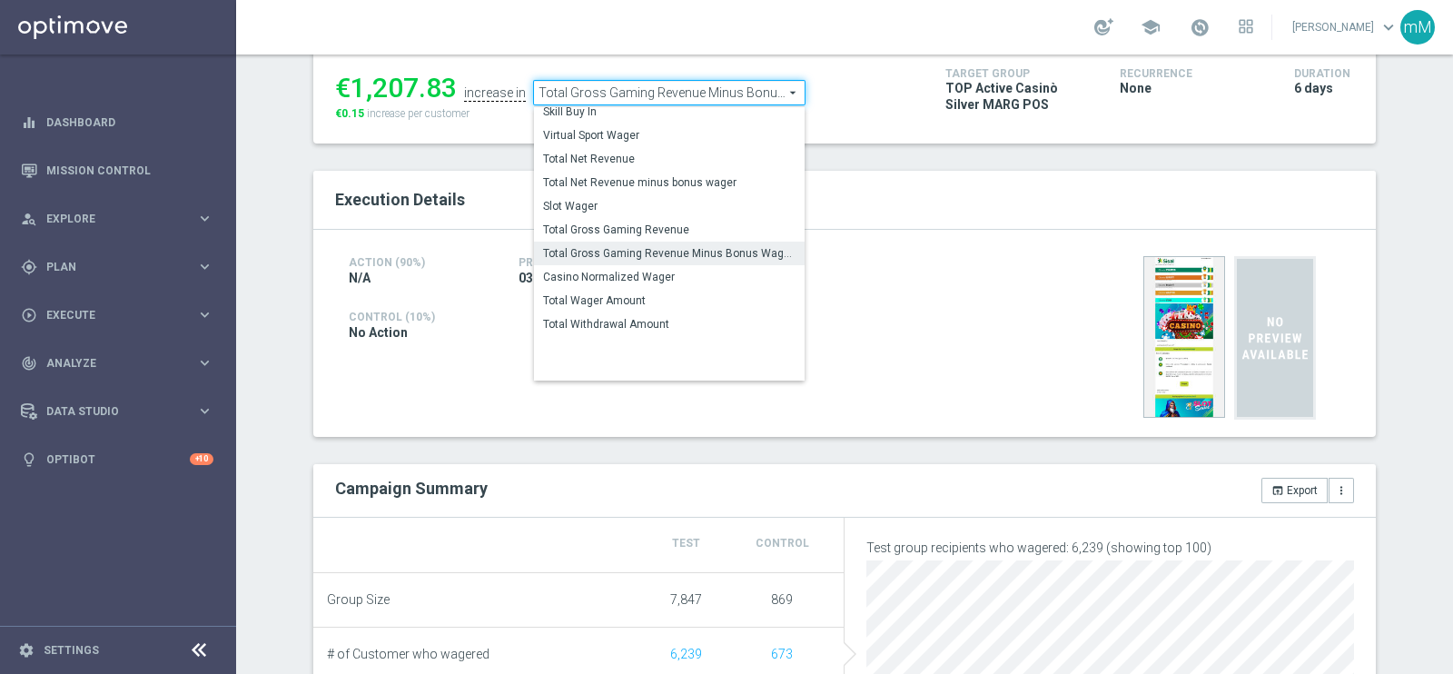
scroll to position [0, 0]
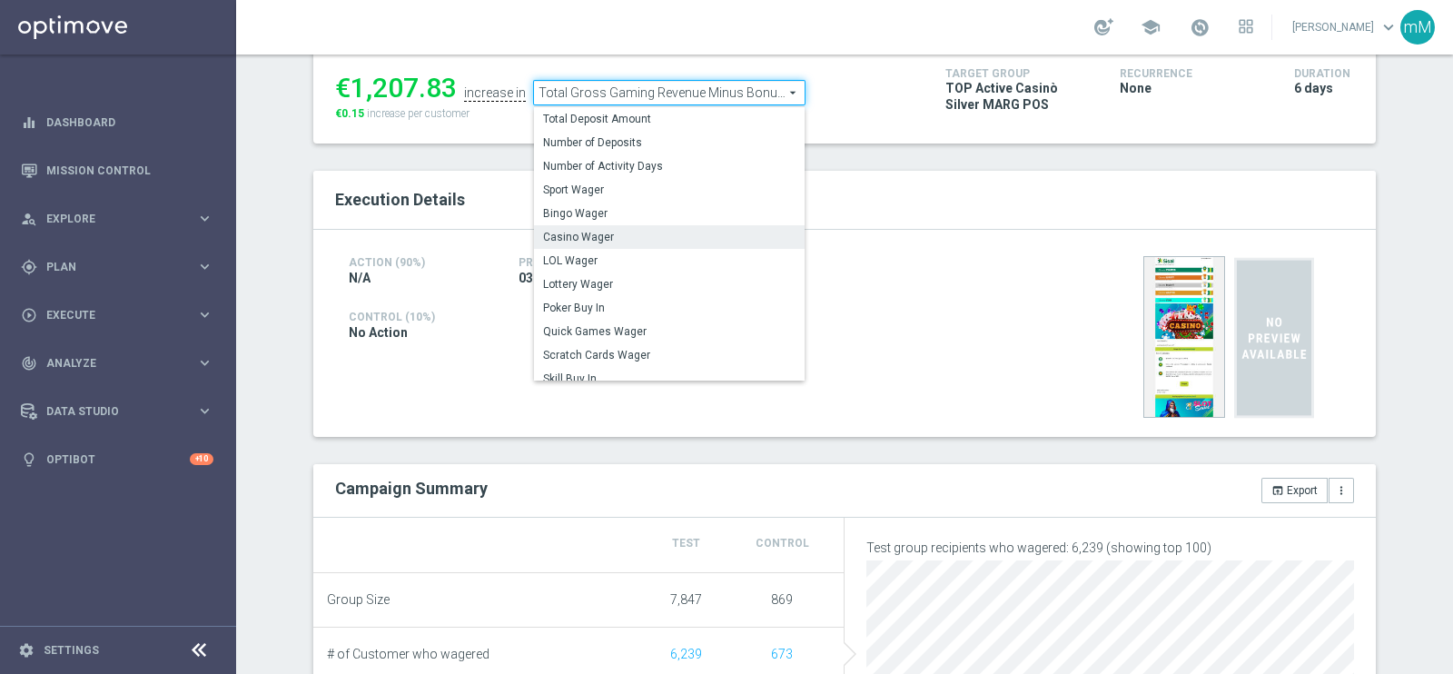
click at [600, 238] on span "Casino Wager" at bounding box center [669, 237] width 252 height 15
type input "Casino Wager"
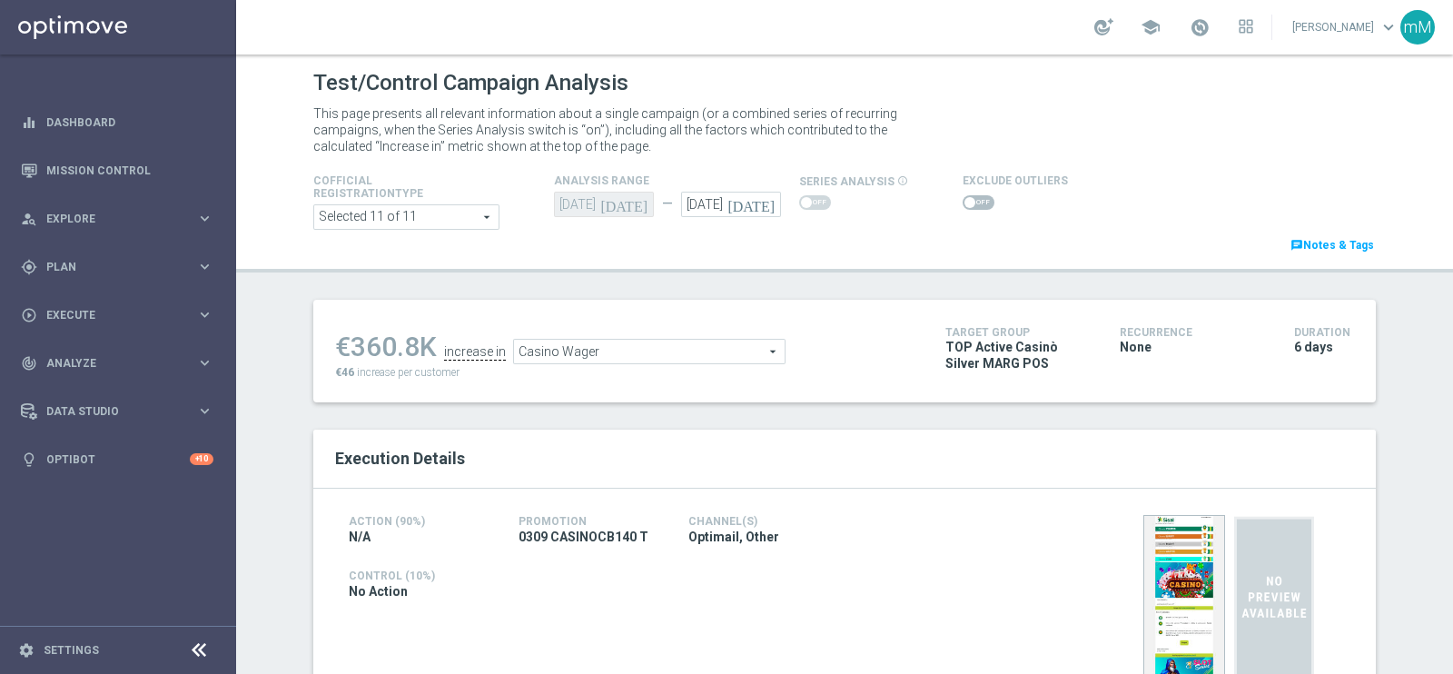
click at [965, 197] on span at bounding box center [978, 202] width 32 height 15
click at [965, 197] on input "checkbox" at bounding box center [978, 202] width 32 height 15
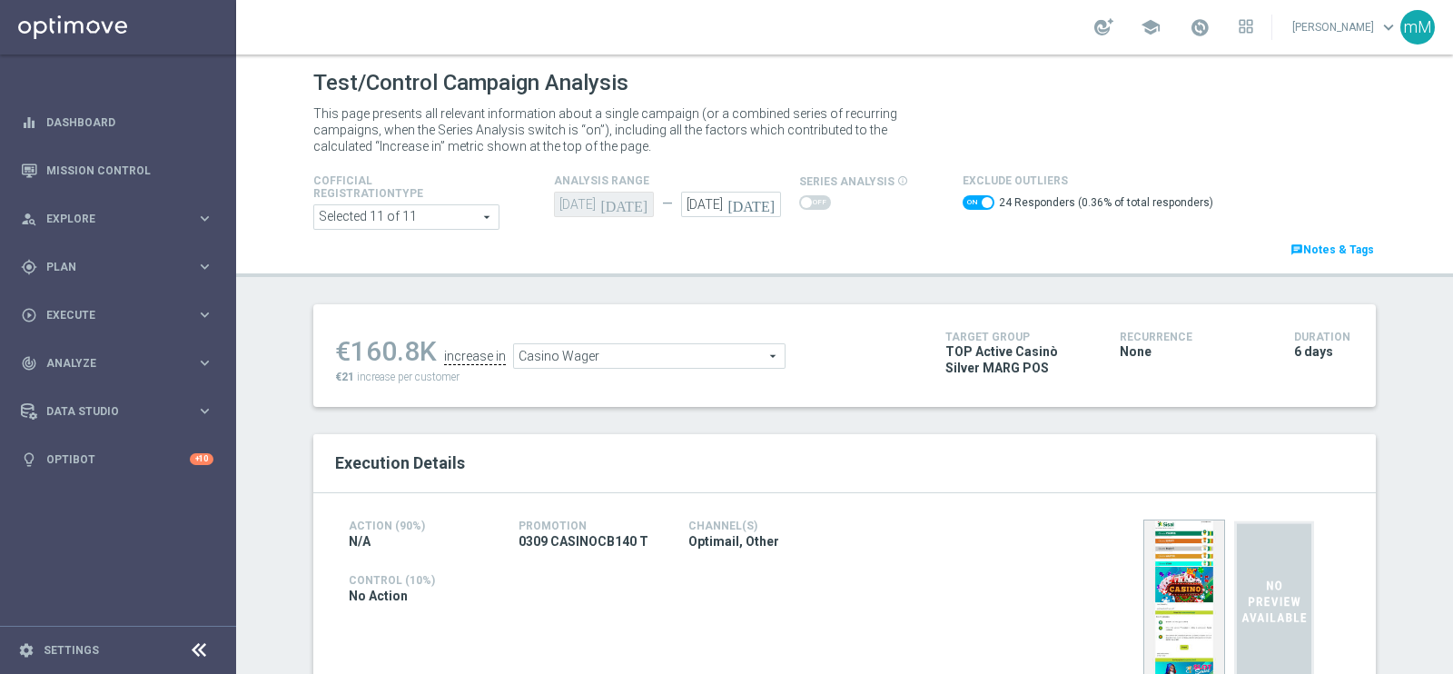
click at [964, 198] on span at bounding box center [978, 202] width 32 height 15
click at [964, 198] on input "checkbox" at bounding box center [978, 202] width 32 height 15
checkbox input "false"
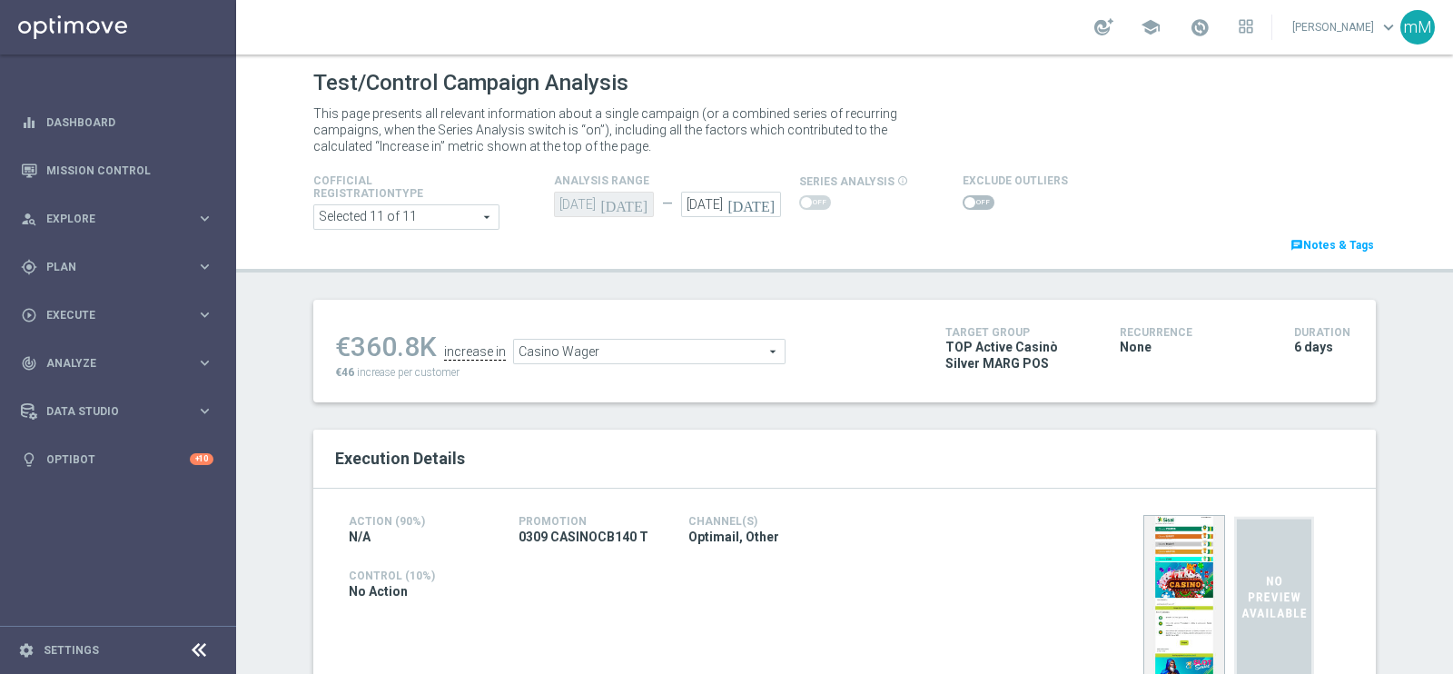
click at [672, 348] on span "Casino Wager" at bounding box center [649, 352] width 271 height 24
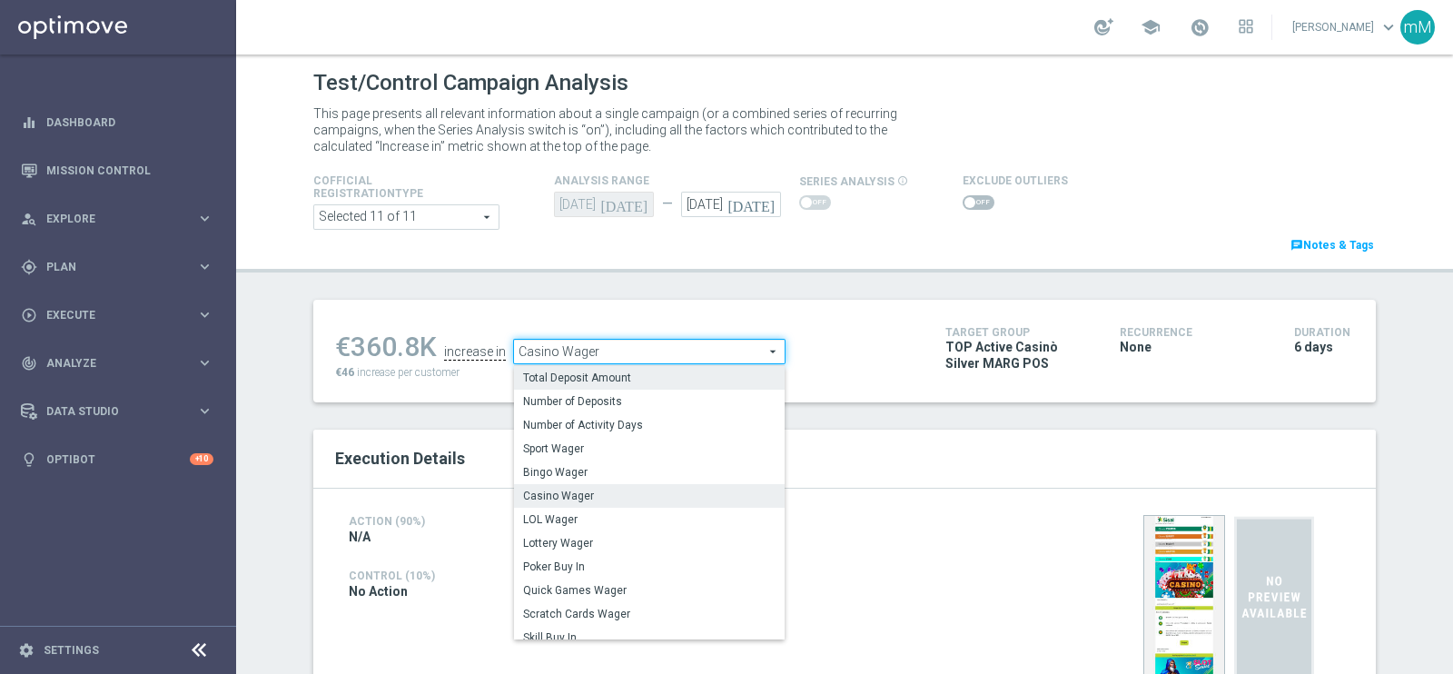
click at [631, 380] on span "Total Deposit Amount" at bounding box center [649, 377] width 252 height 15
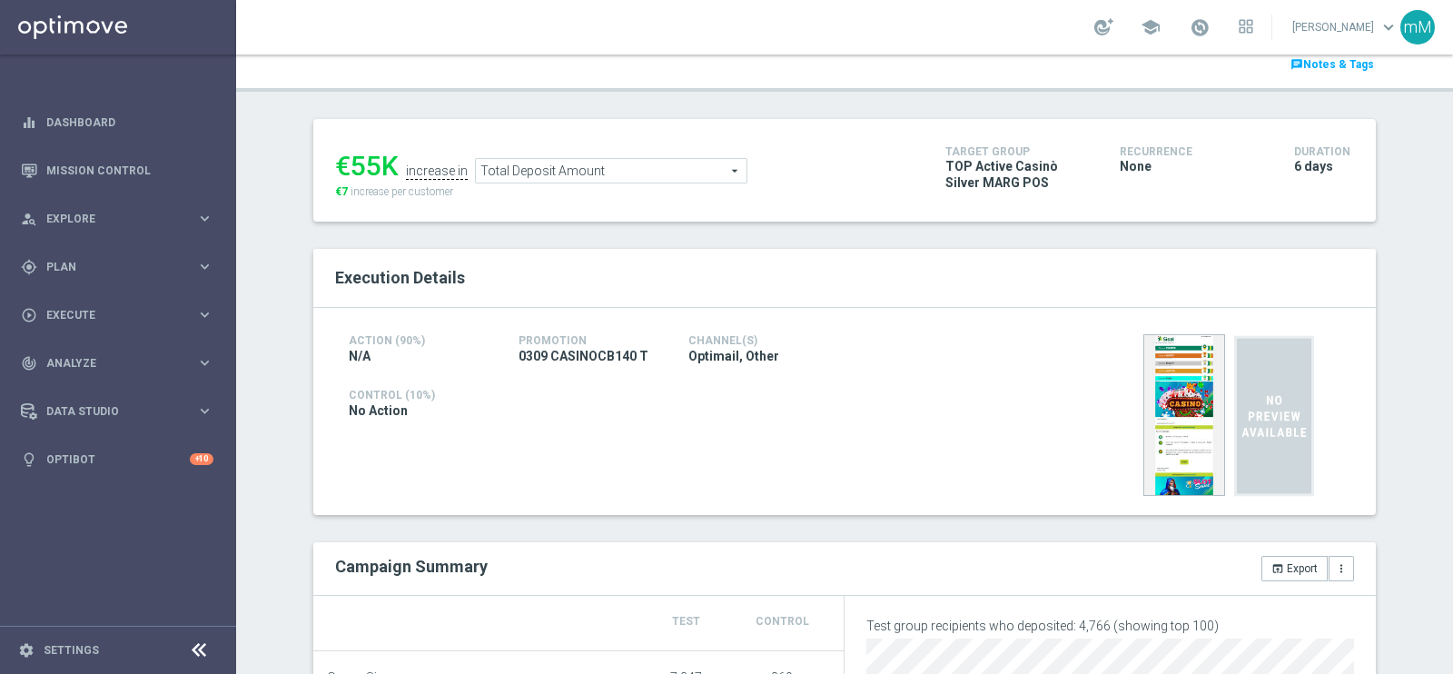
scroll to position [140, 0]
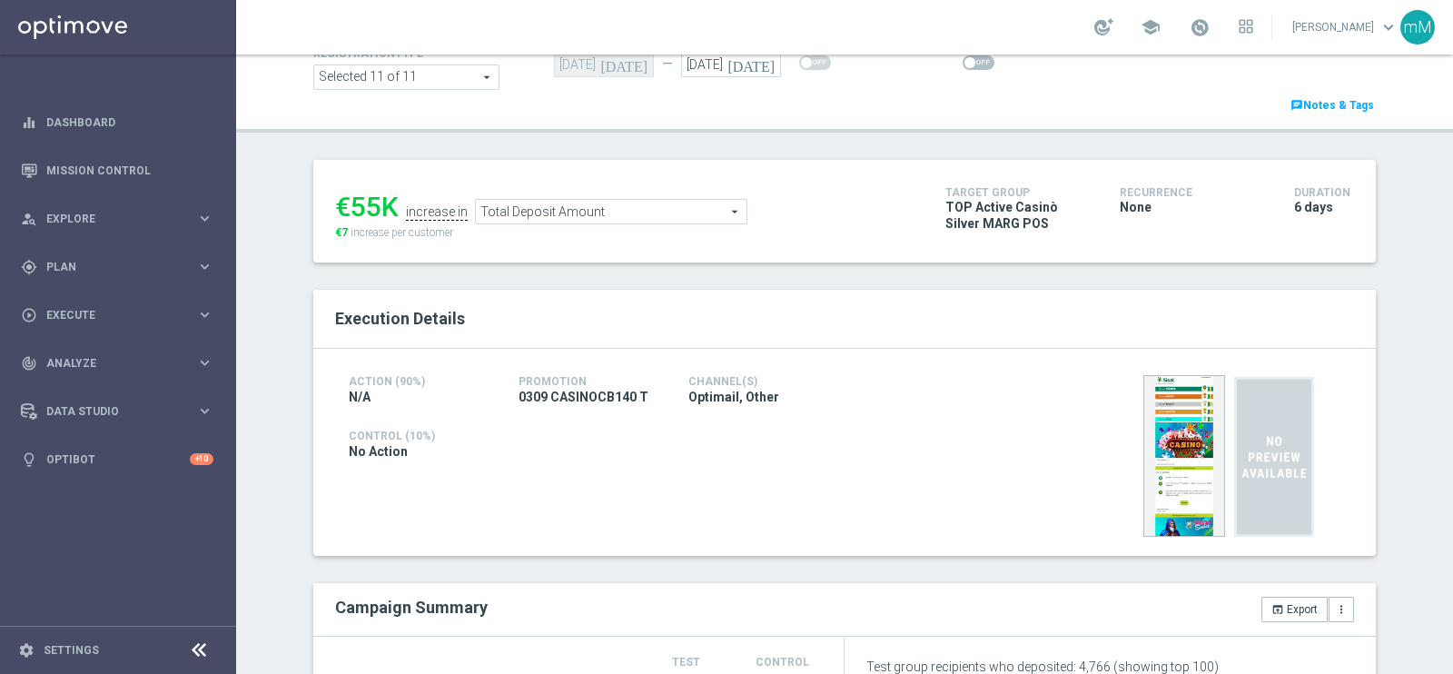
click at [572, 215] on span "Total Deposit Amount" at bounding box center [611, 212] width 271 height 24
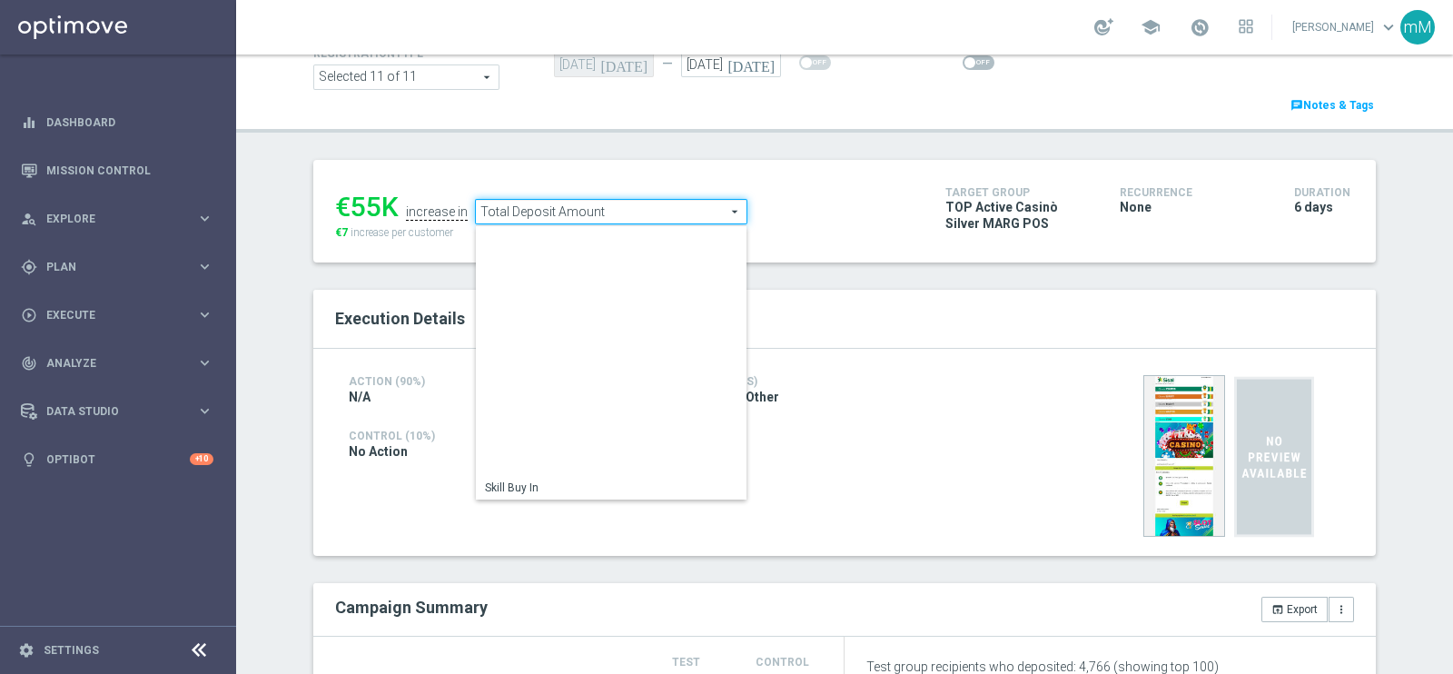
scroll to position [260, 0]
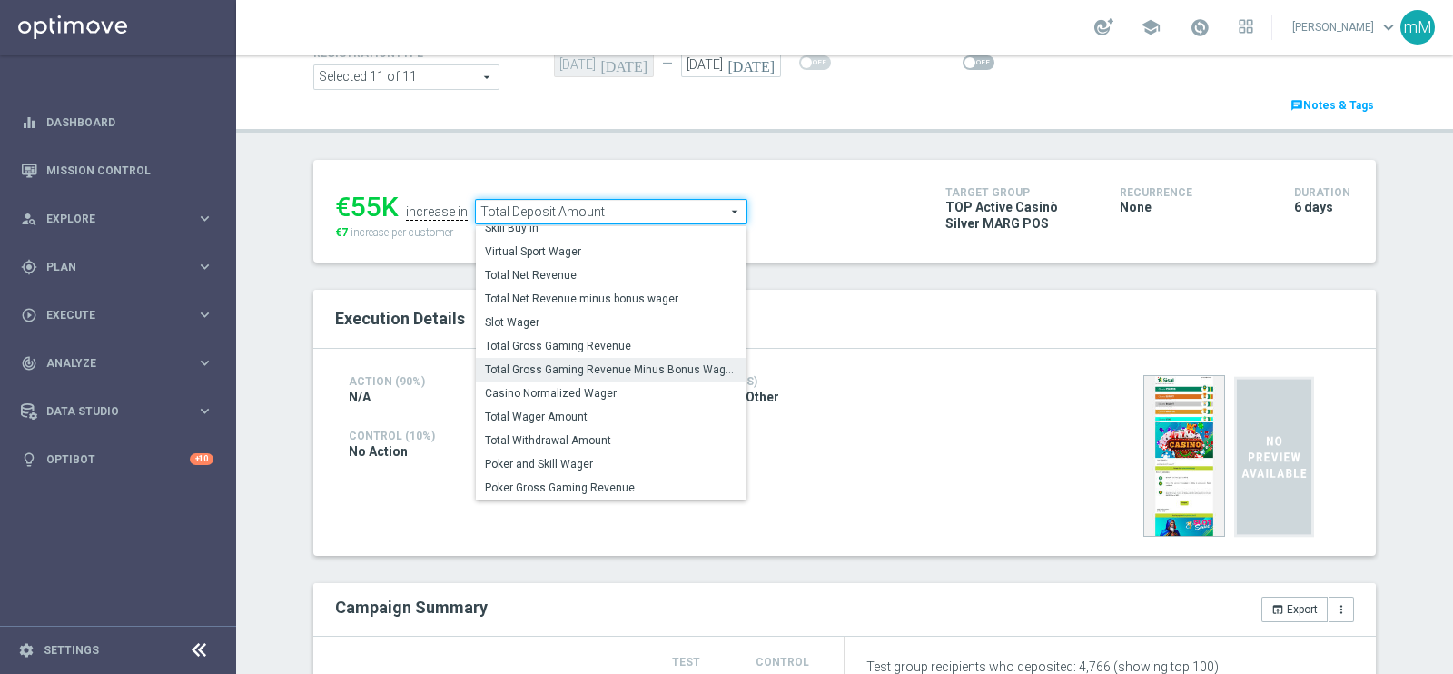
click at [637, 374] on span "Total Gross Gaming Revenue Minus Bonus Wagared" at bounding box center [611, 369] width 252 height 15
type input "Total Gross Gaming Revenue Minus Bonus Wagared"
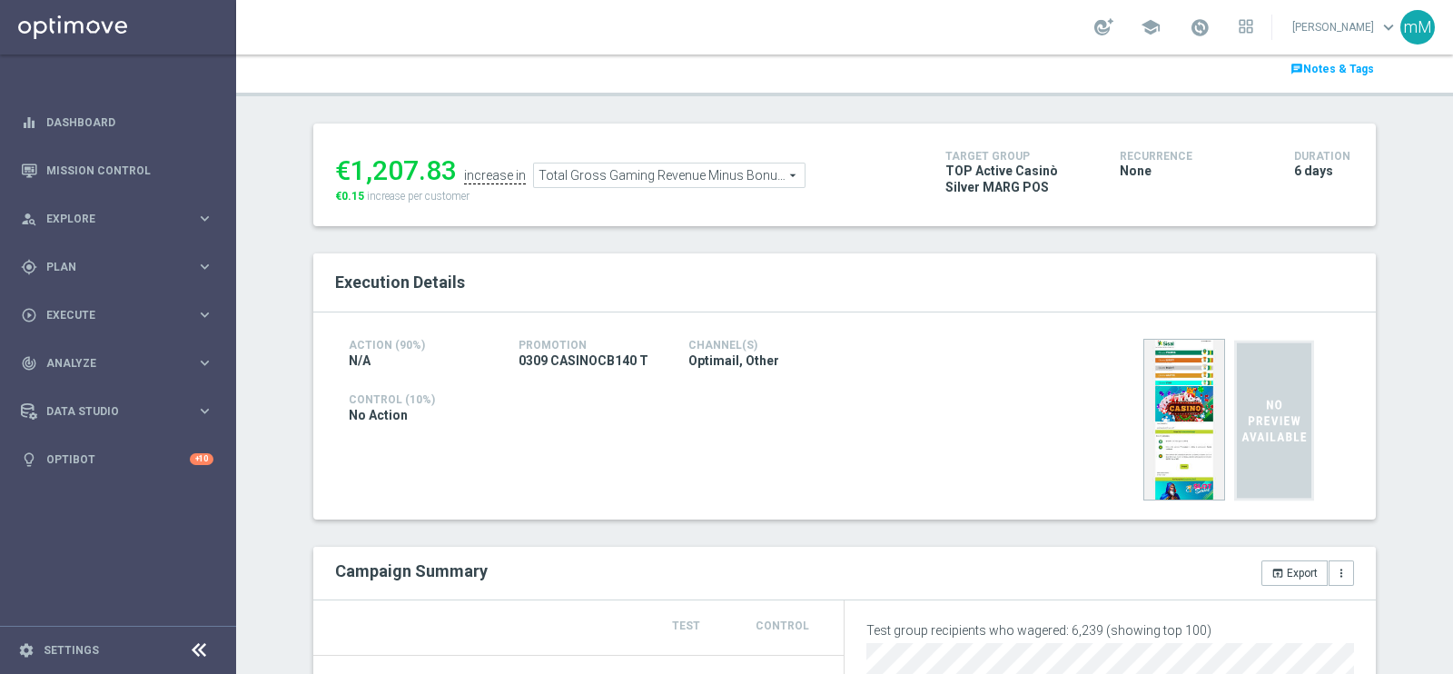
scroll to position [44, 0]
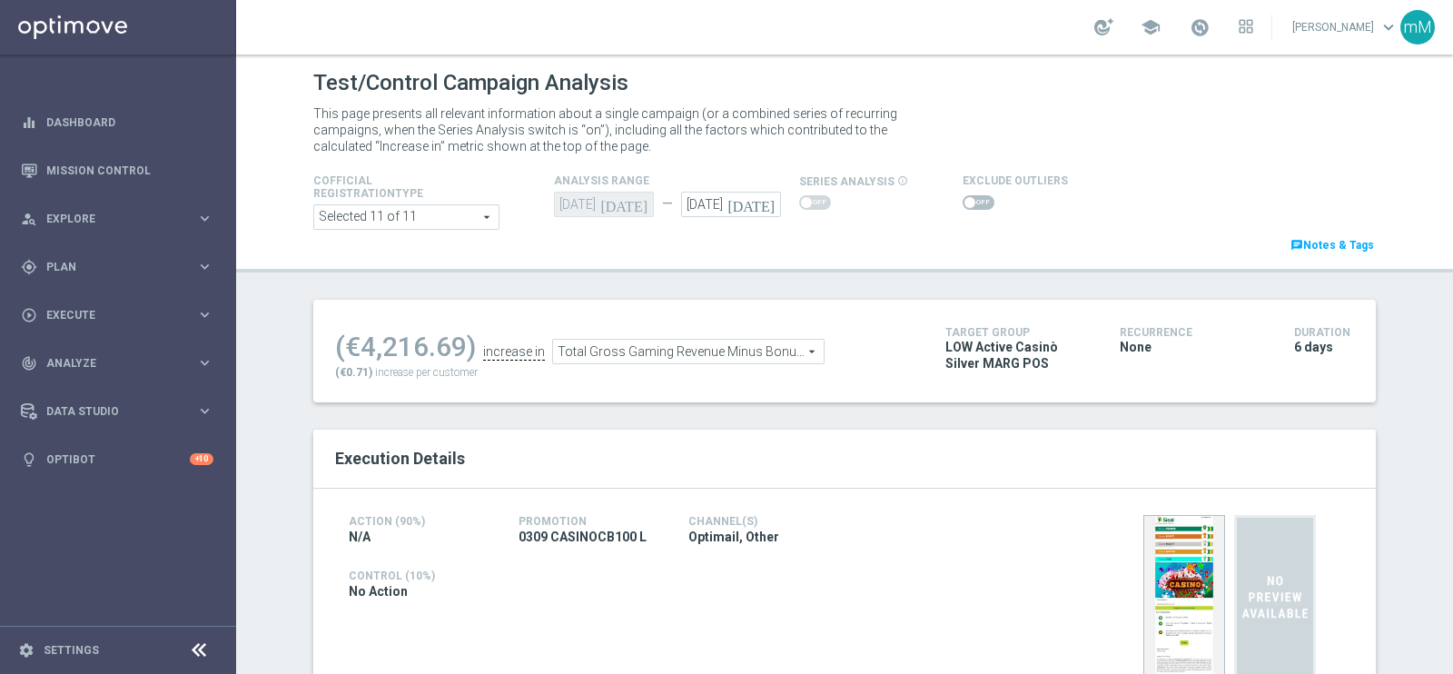
click at [715, 356] on span "Total Gross Gaming Revenue Minus Bonus Wagared" at bounding box center [688, 352] width 271 height 24
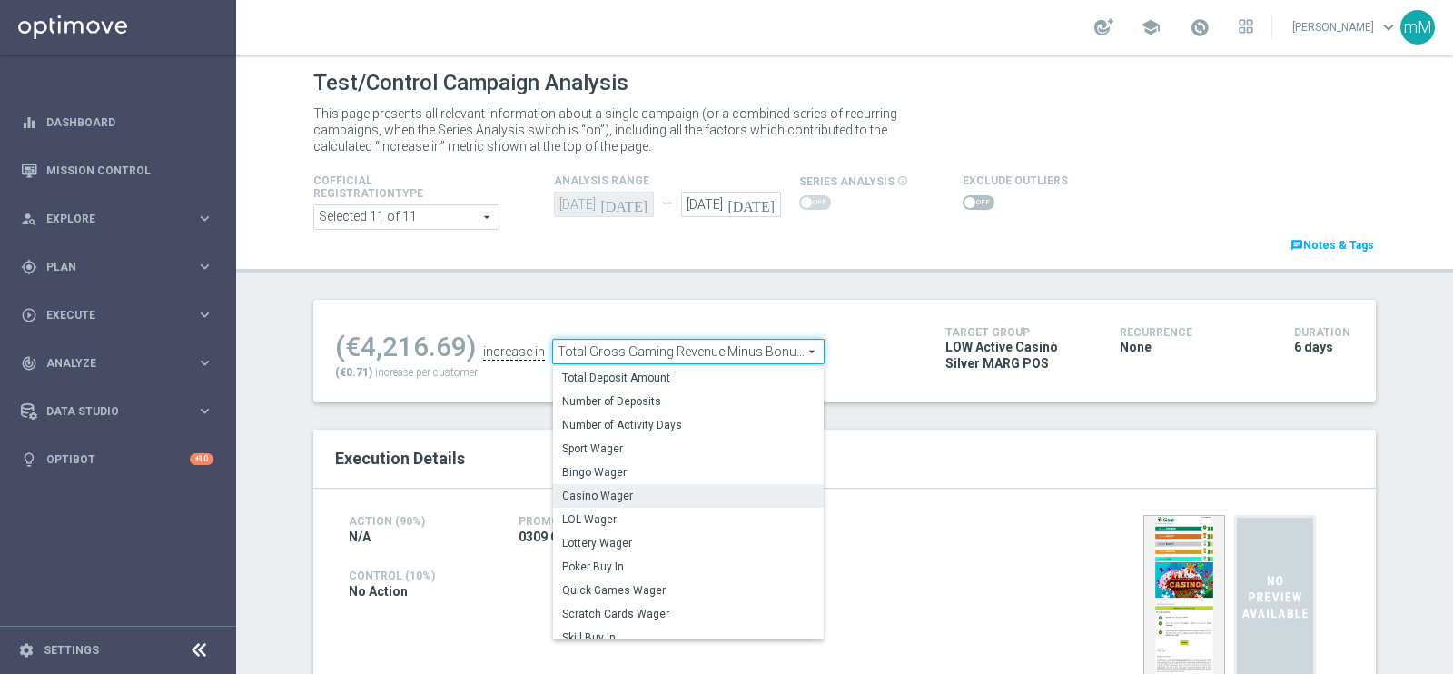
click at [649, 488] on span "Casino Wager" at bounding box center [688, 495] width 252 height 15
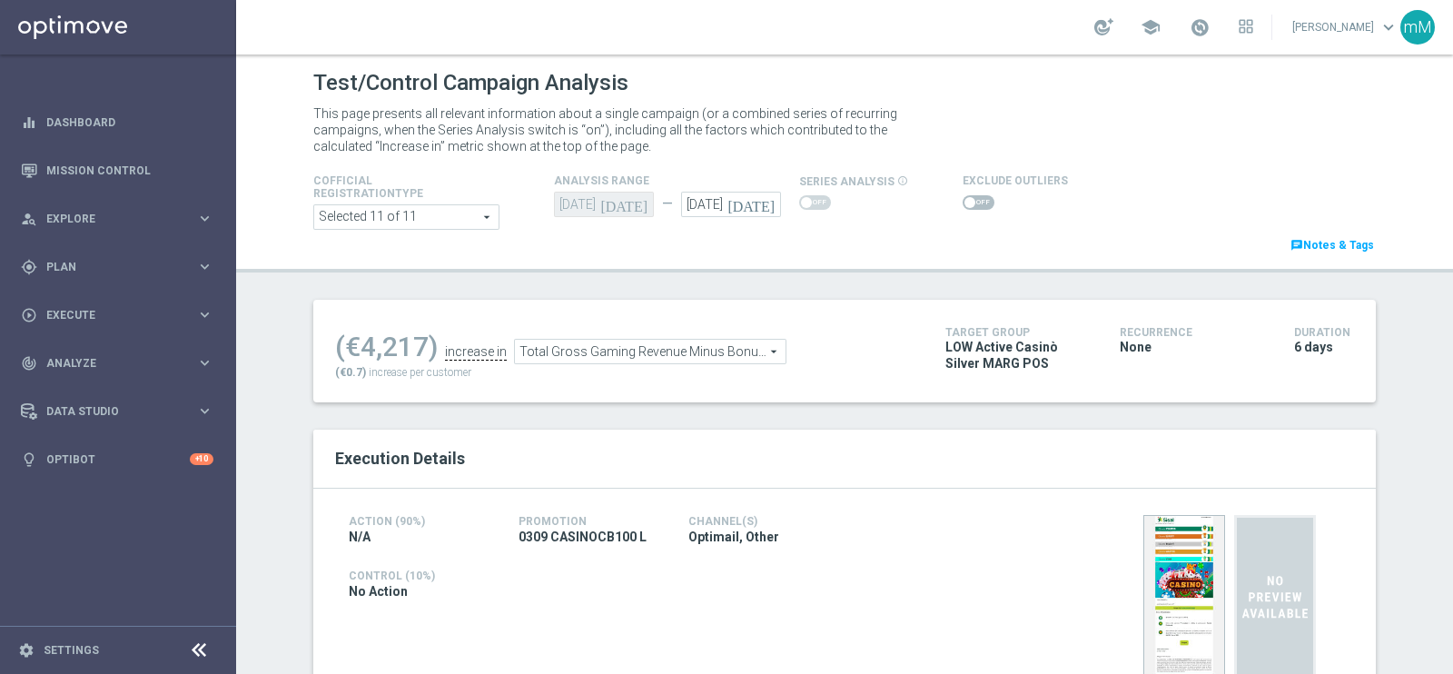
type input "Casino Wager"
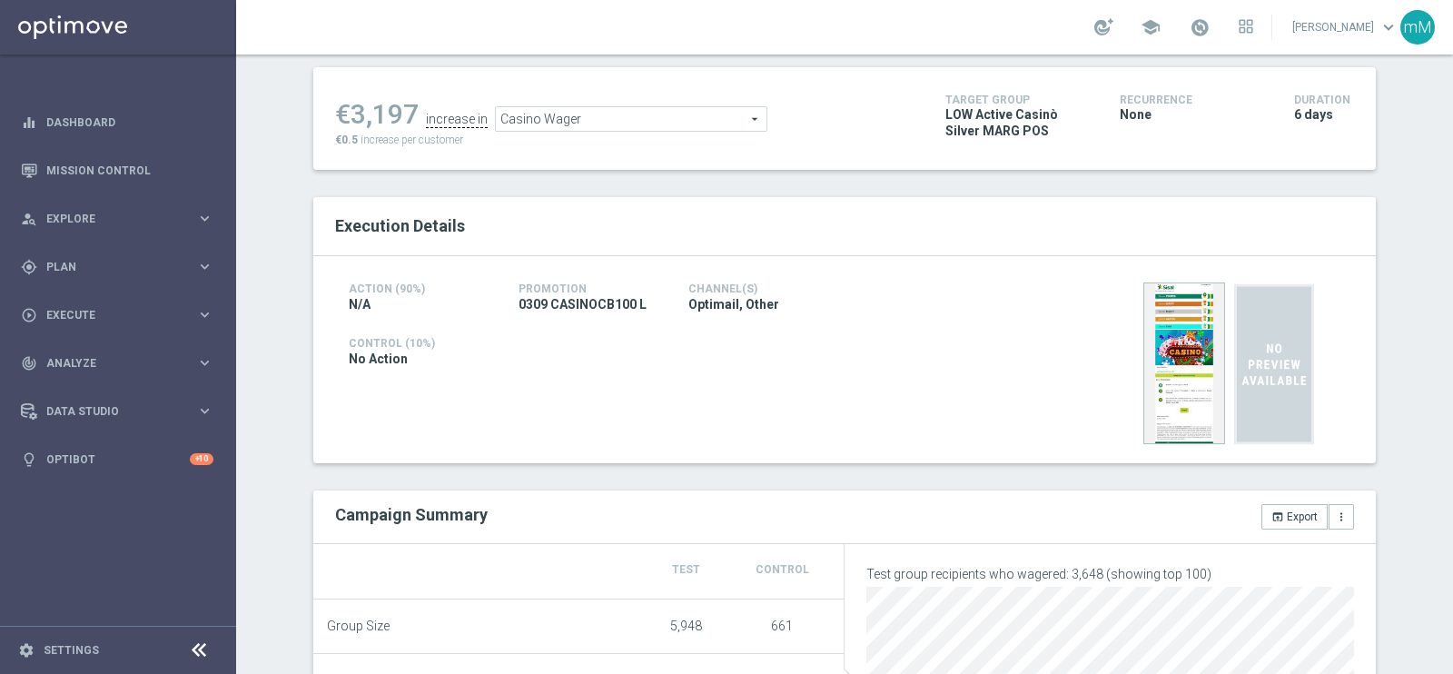
scroll to position [110, 0]
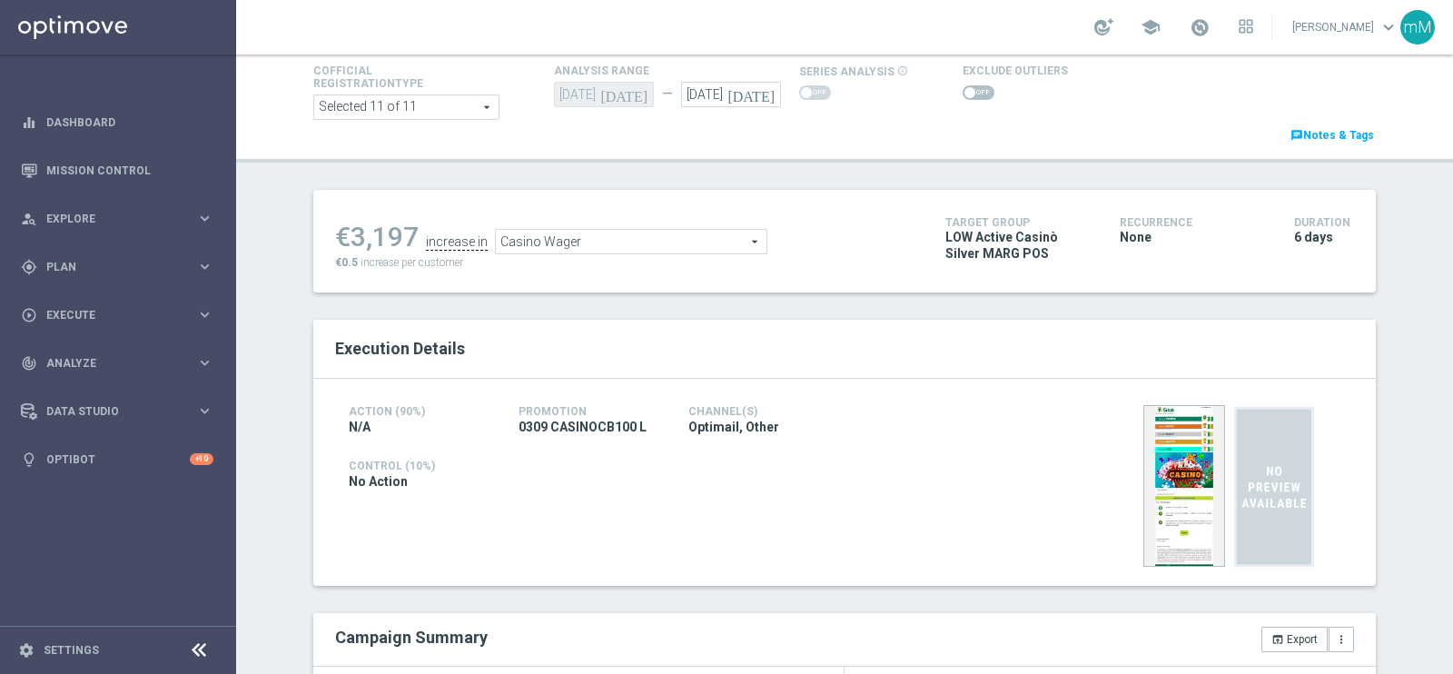
click at [965, 85] on span at bounding box center [978, 92] width 32 height 15
click at [965, 85] on input "checkbox" at bounding box center [978, 92] width 32 height 15
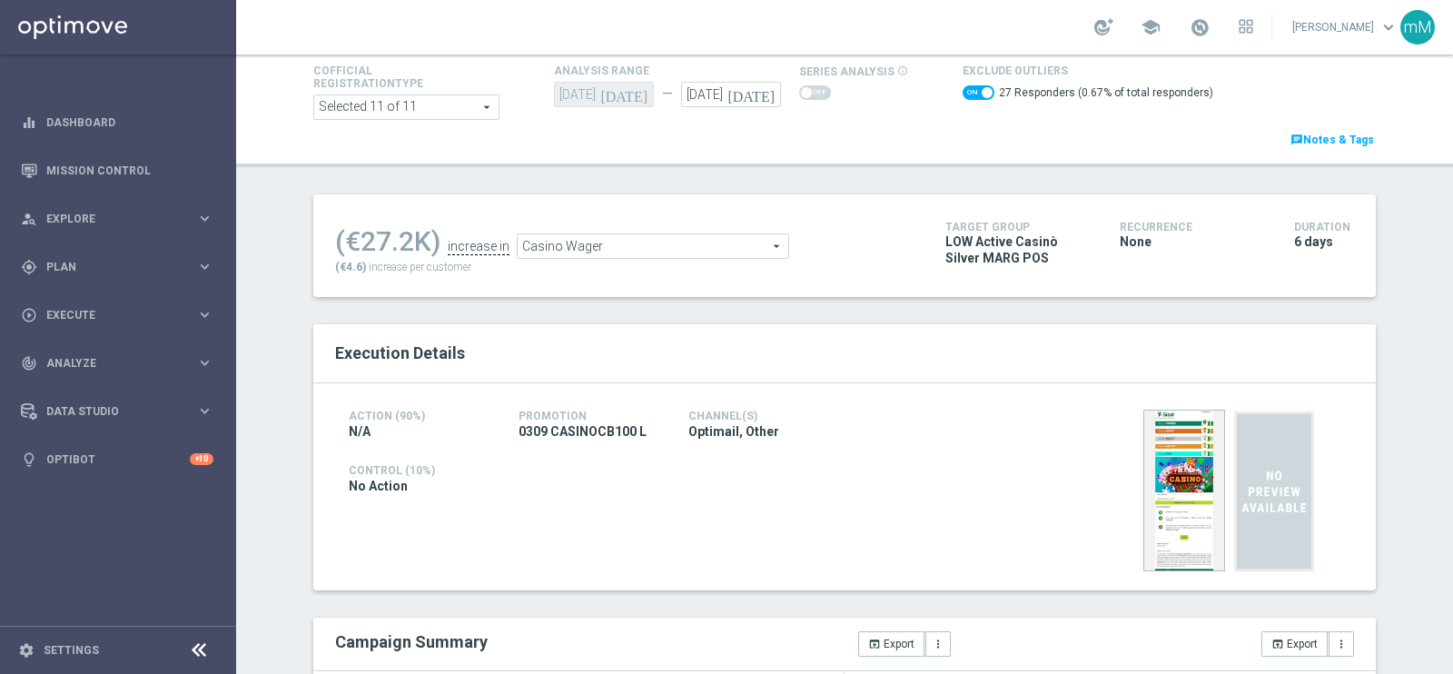
click at [982, 89] on span at bounding box center [987, 92] width 11 height 11
click at [966, 89] on input "checkbox" at bounding box center [978, 92] width 32 height 15
checkbox input "false"
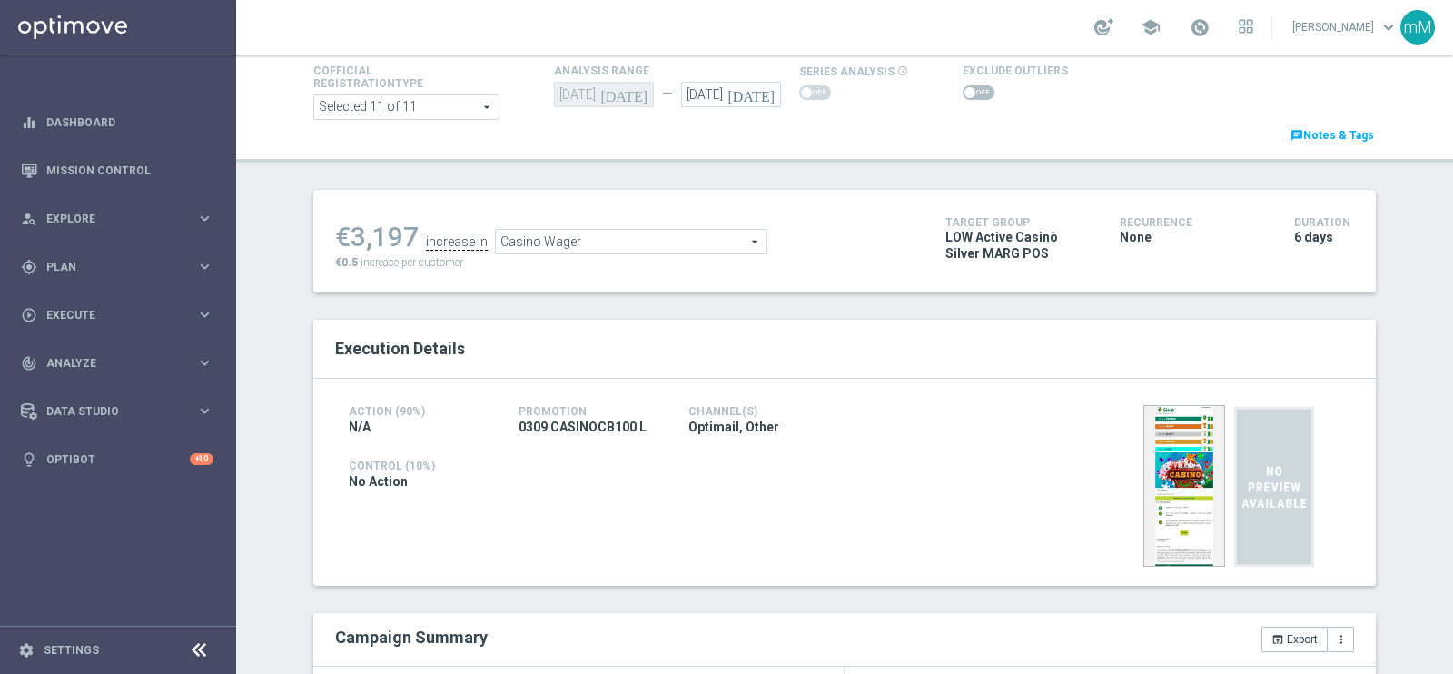
click at [554, 246] on span "Casino Wager" at bounding box center [631, 242] width 271 height 24
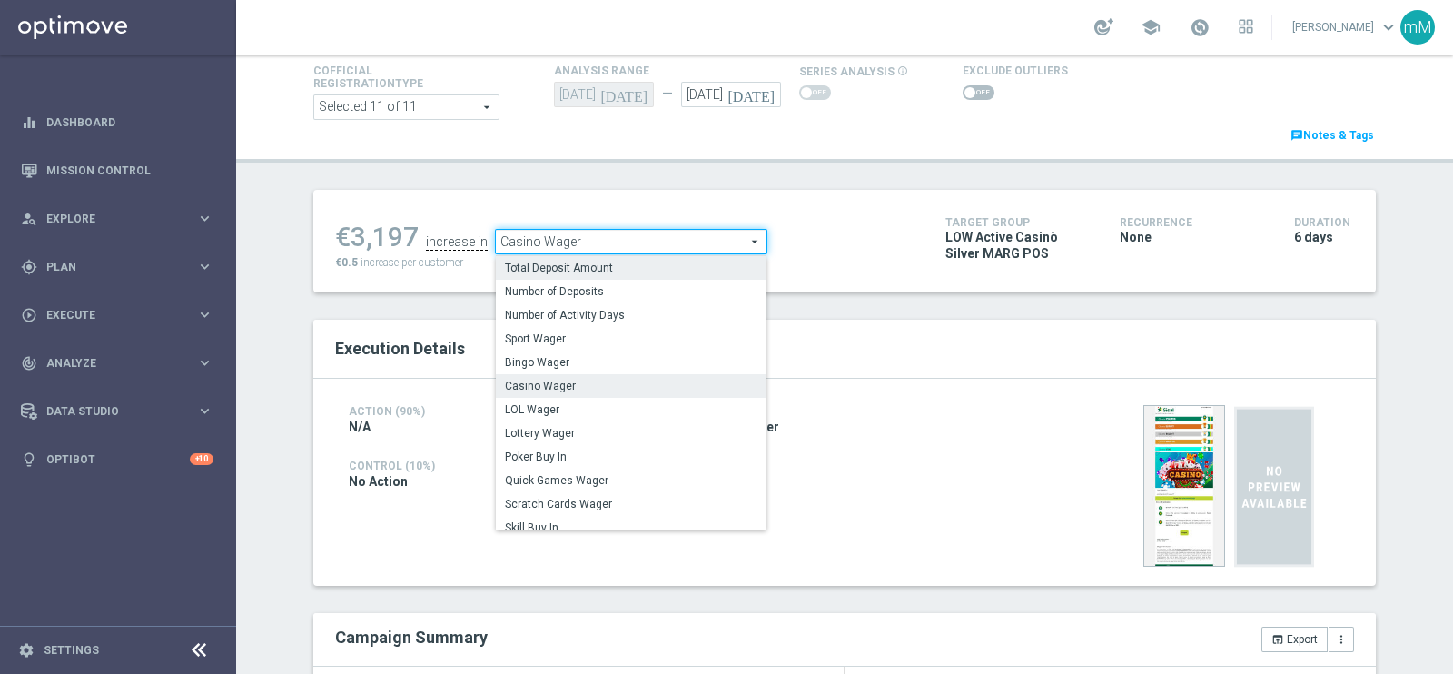
click at [557, 263] on span "Total Deposit Amount" at bounding box center [631, 268] width 252 height 15
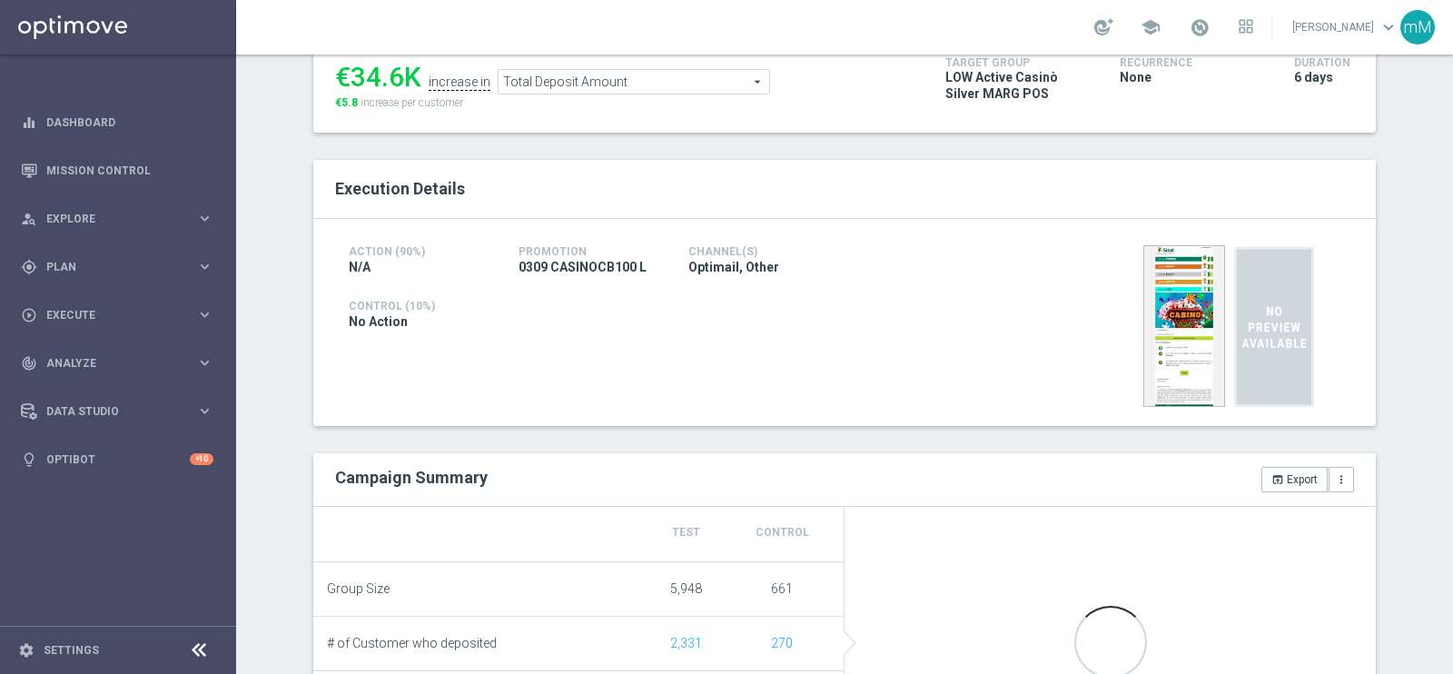
scroll to position [268, 0]
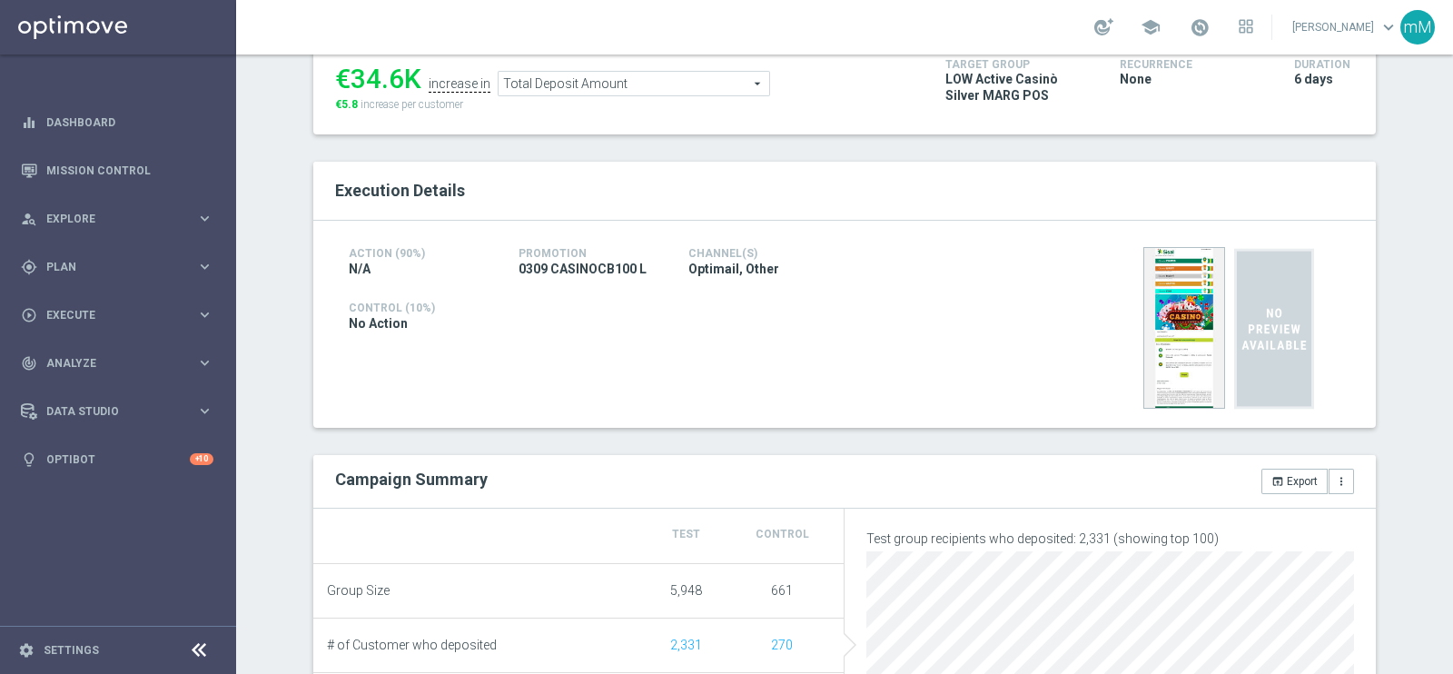
click at [642, 85] on span "Total Deposit Amount" at bounding box center [633, 84] width 271 height 24
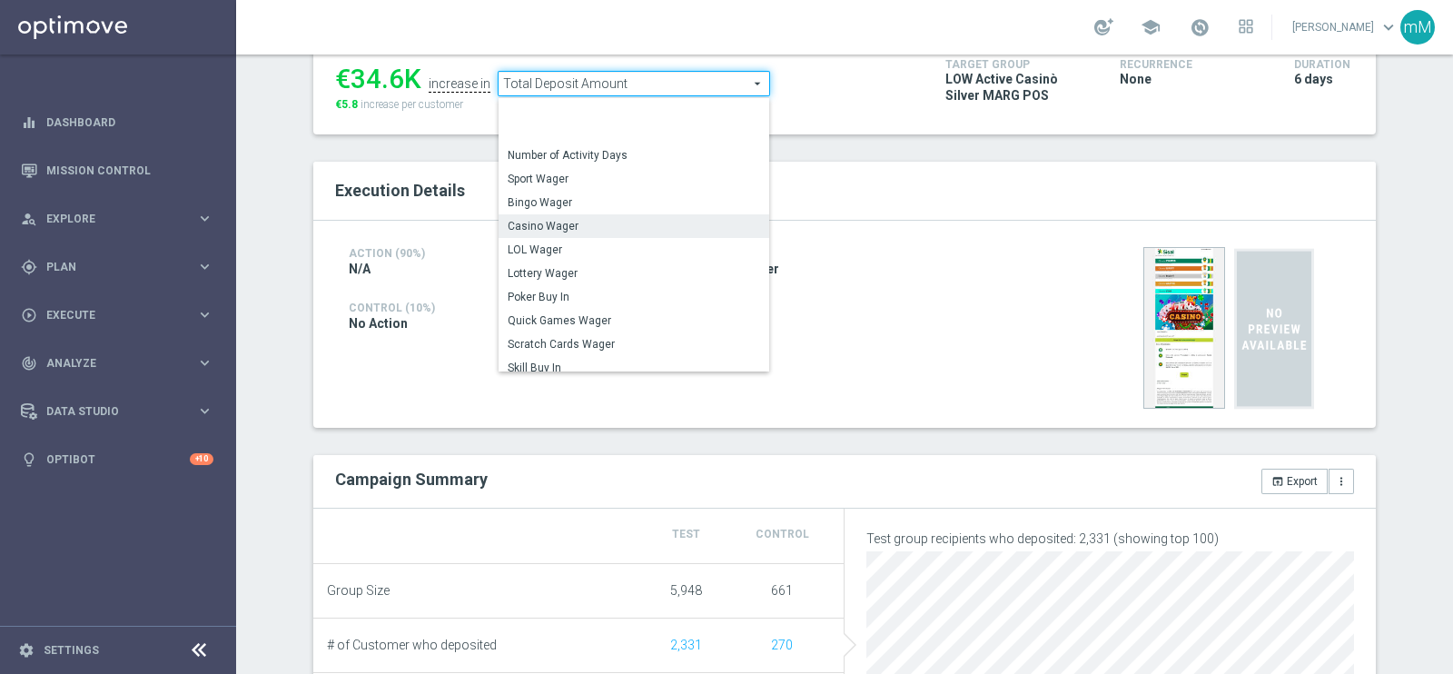
scroll to position [260, 0]
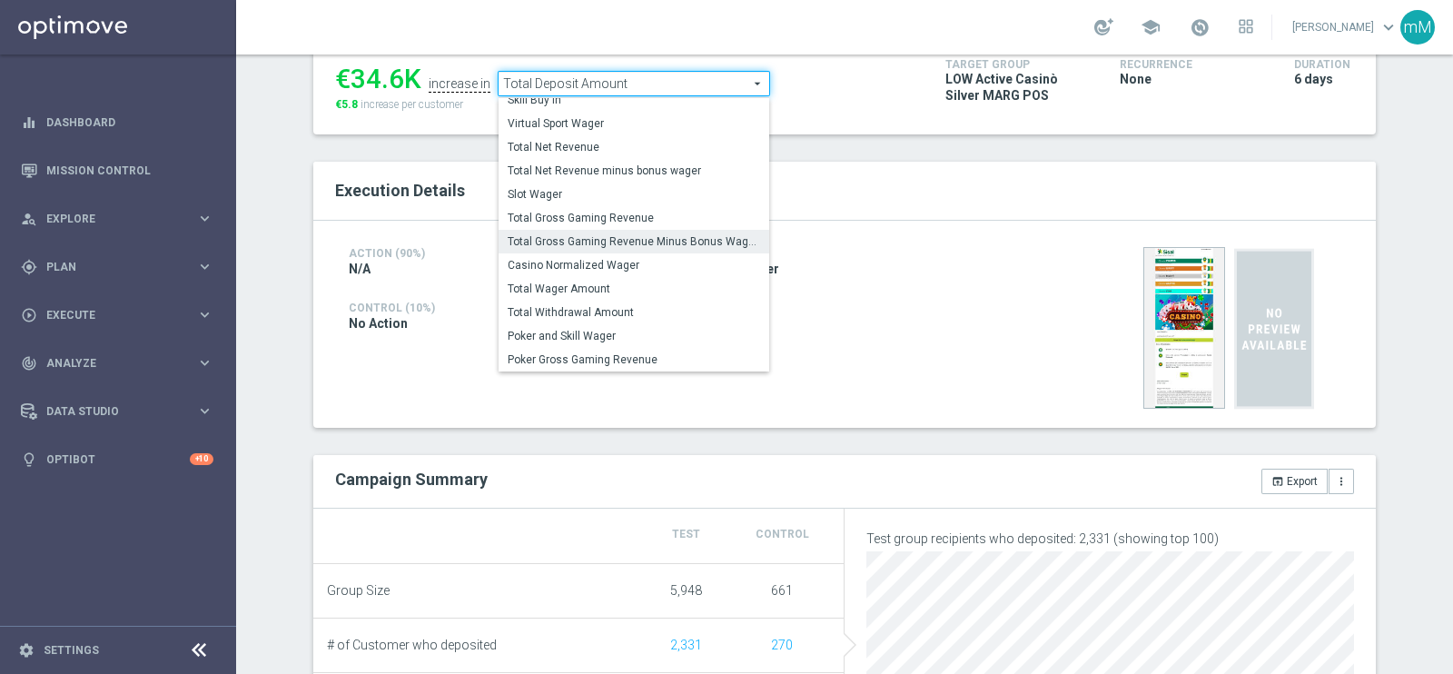
click at [623, 242] on span "Total Gross Gaming Revenue Minus Bonus Wagared" at bounding box center [634, 241] width 252 height 15
type input "Total Gross Gaming Revenue Minus Bonus Wagared"
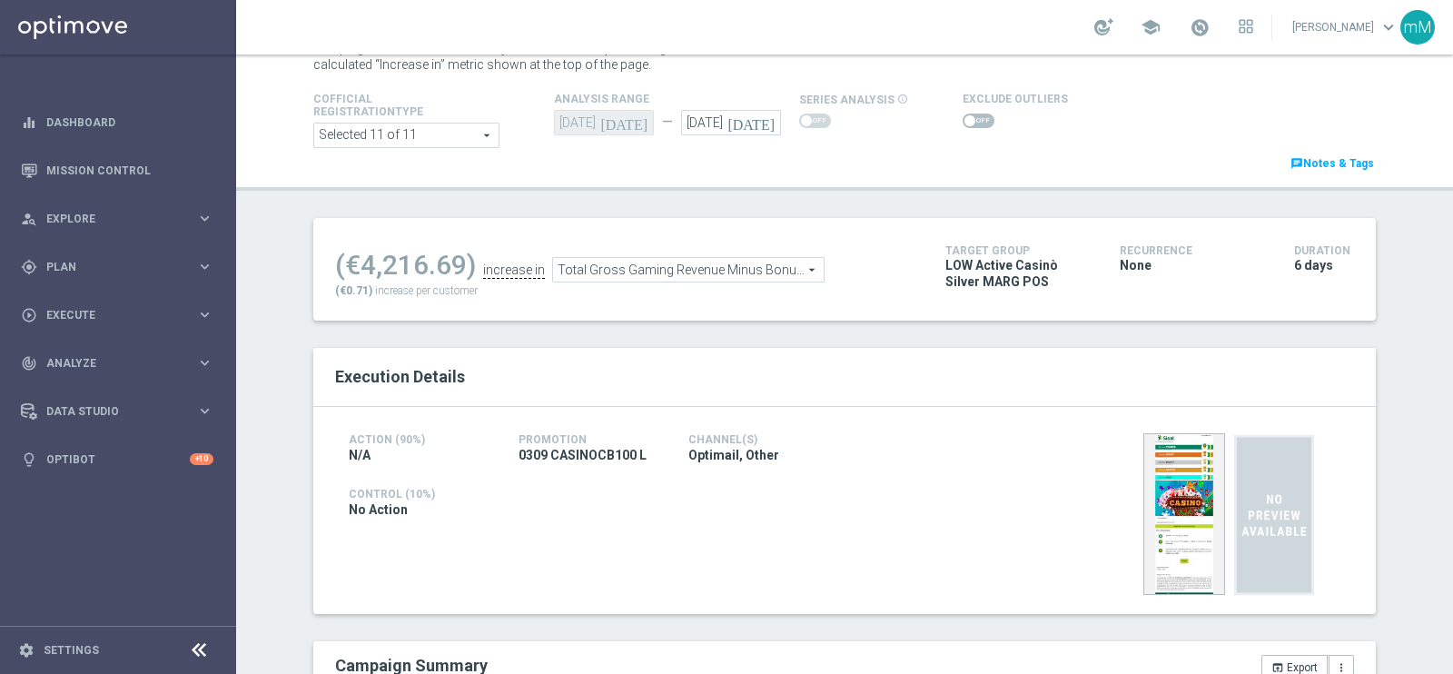
scroll to position [74, 0]
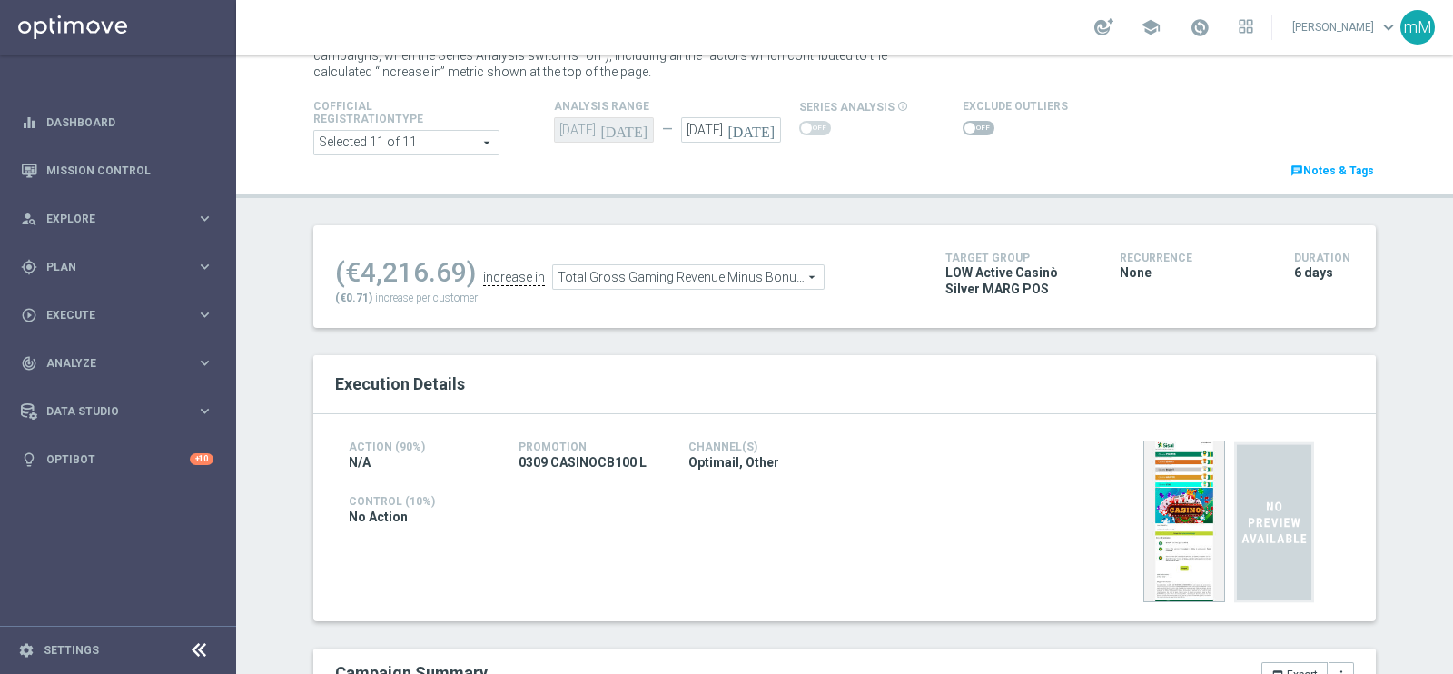
click at [964, 130] on span at bounding box center [969, 128] width 11 height 11
click at [962, 130] on input "checkbox" at bounding box center [978, 128] width 32 height 15
checkbox input "true"
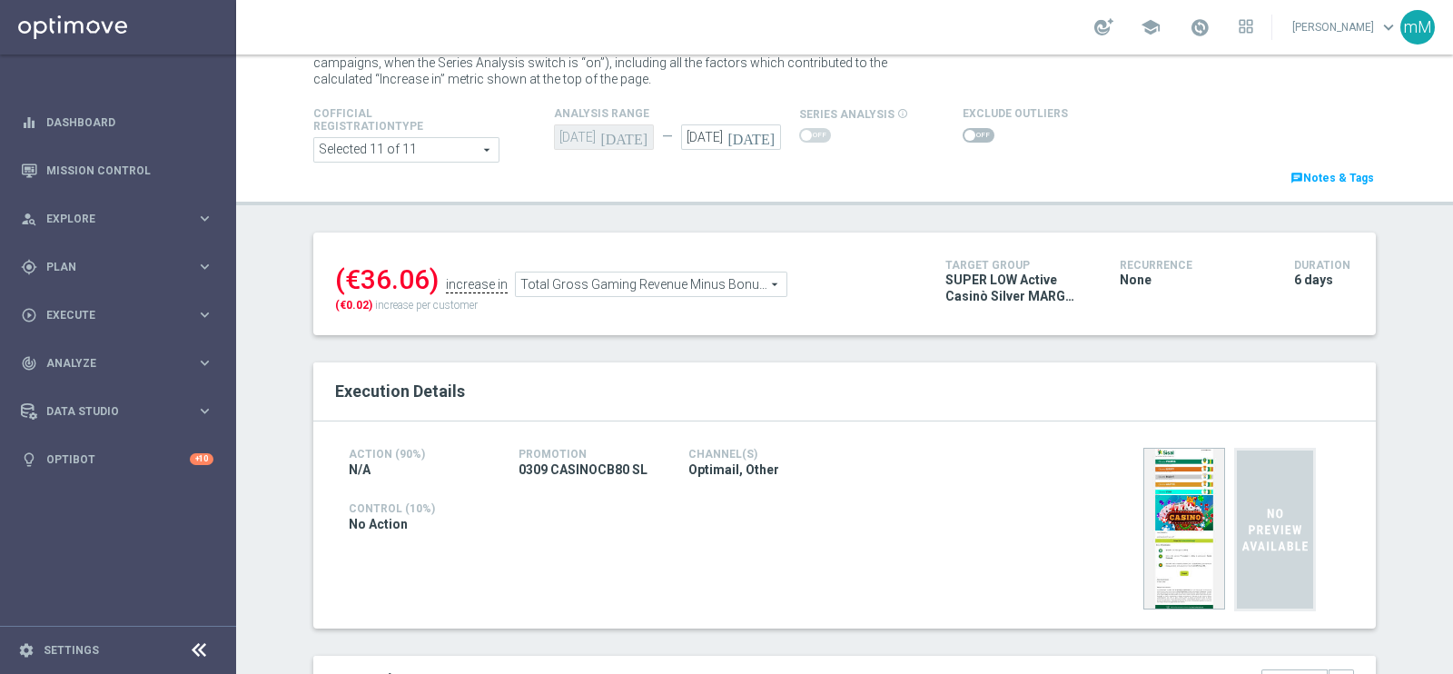
scroll to position [59, 0]
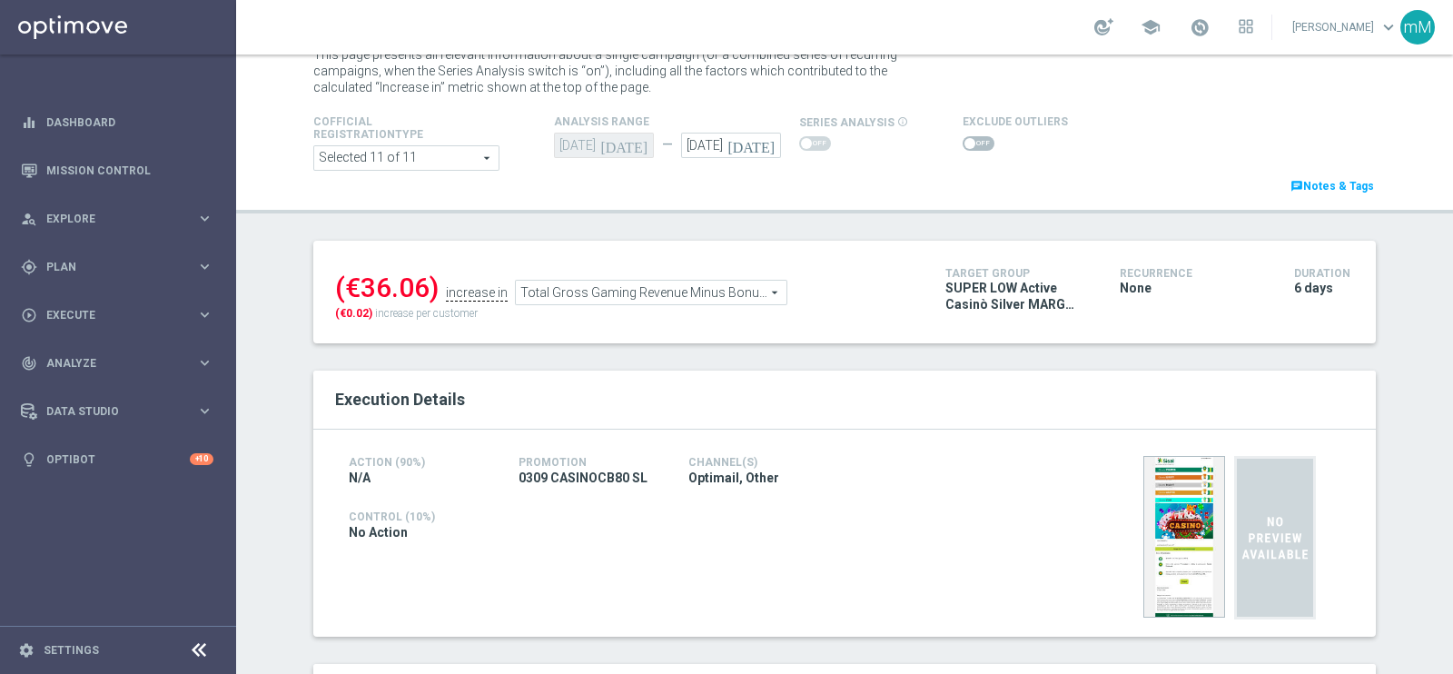
click at [684, 295] on span "Total Gross Gaming Revenue Minus Bonus Wagared" at bounding box center [651, 293] width 271 height 24
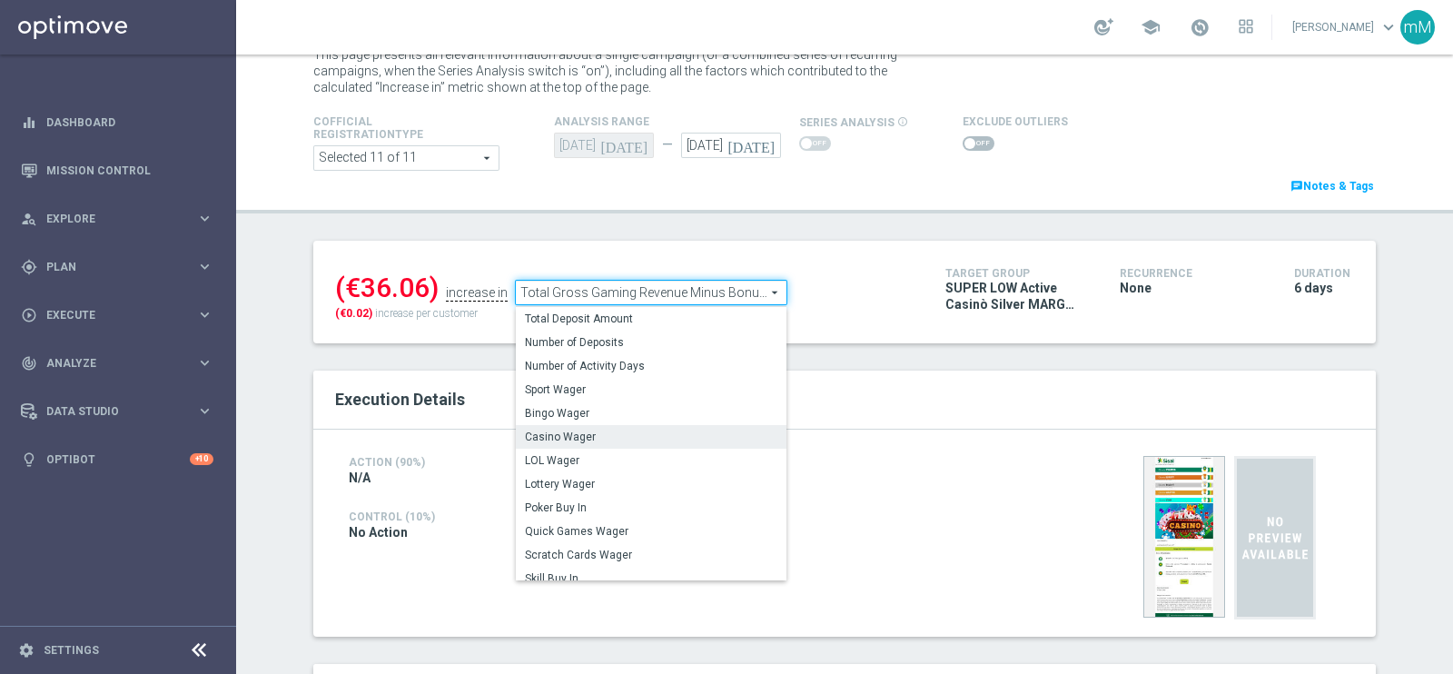
click at [662, 436] on span "Casino Wager" at bounding box center [651, 436] width 252 height 15
type input "Casino Wager"
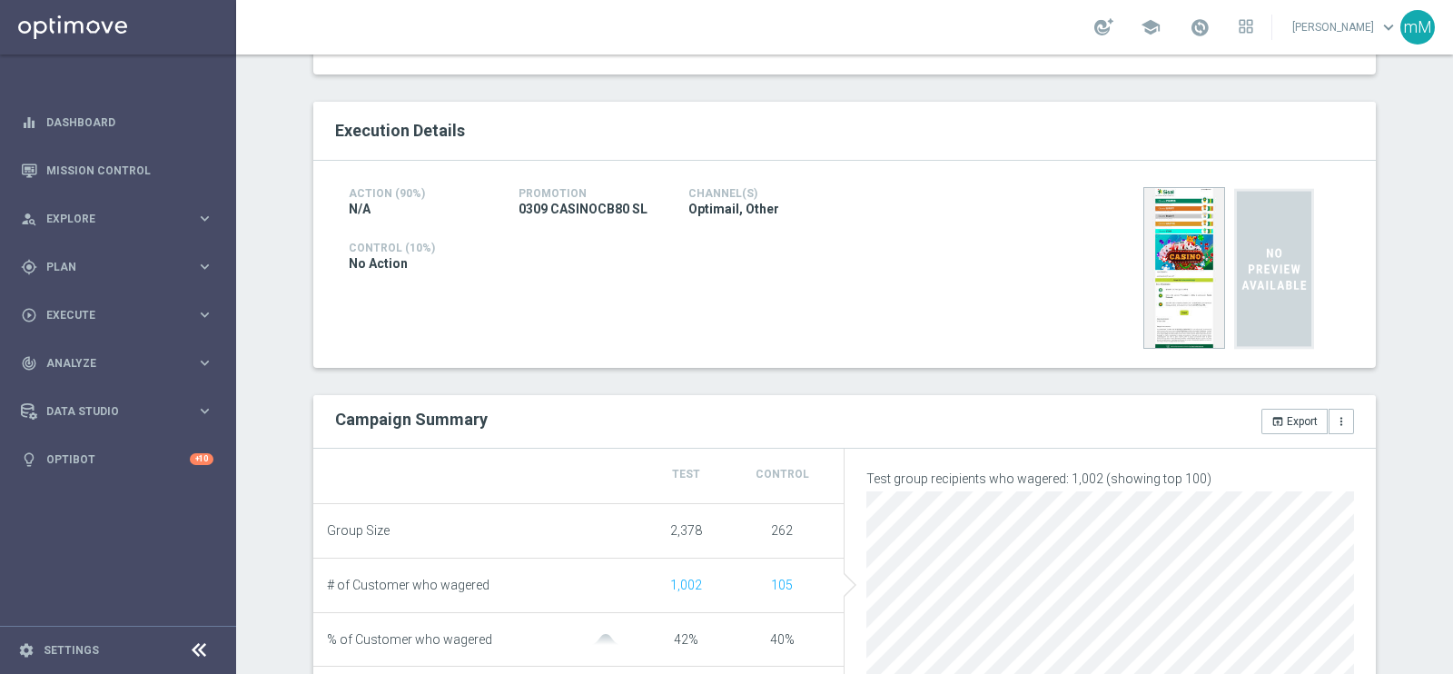
scroll to position [63, 0]
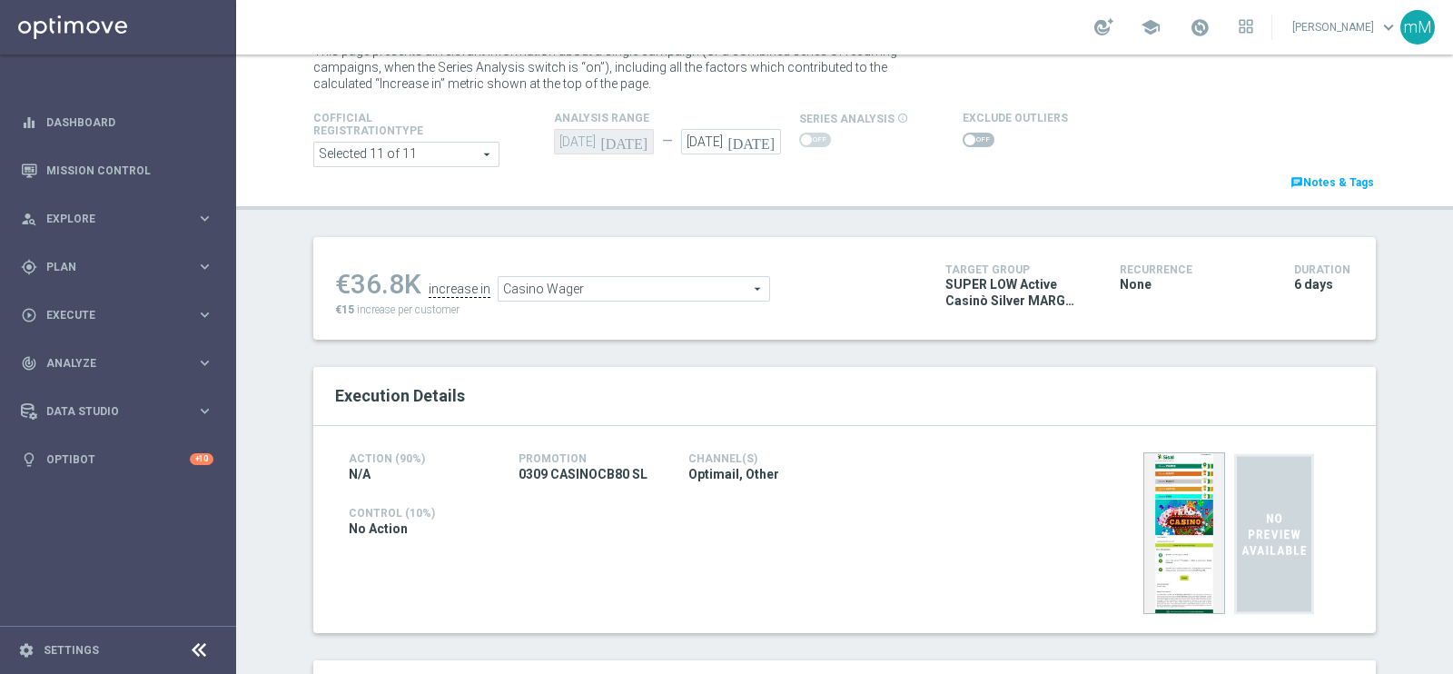
click at [967, 151] on div "Cofficial Registrationtype Selected 11 of 11 arrow_drop_down search Show Select…" at bounding box center [845, 149] width 1090 height 85
click at [969, 143] on span at bounding box center [978, 140] width 32 height 15
click at [969, 143] on input "checkbox" at bounding box center [978, 140] width 32 height 15
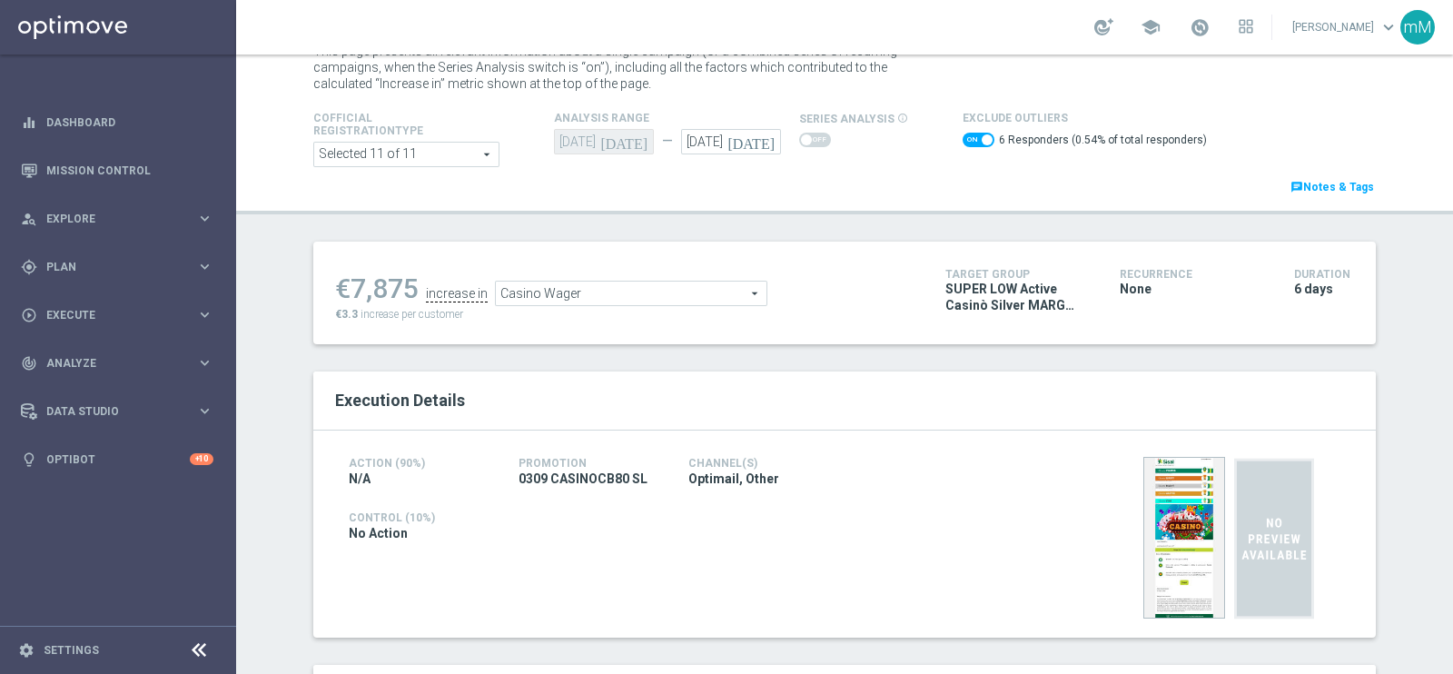
click at [967, 131] on div "6 Responders (0.54% of total responders)" at bounding box center [1084, 142] width 244 height 26
click at [962, 139] on span at bounding box center [978, 140] width 32 height 15
click at [962, 139] on input "checkbox" at bounding box center [978, 140] width 32 height 15
checkbox input "false"
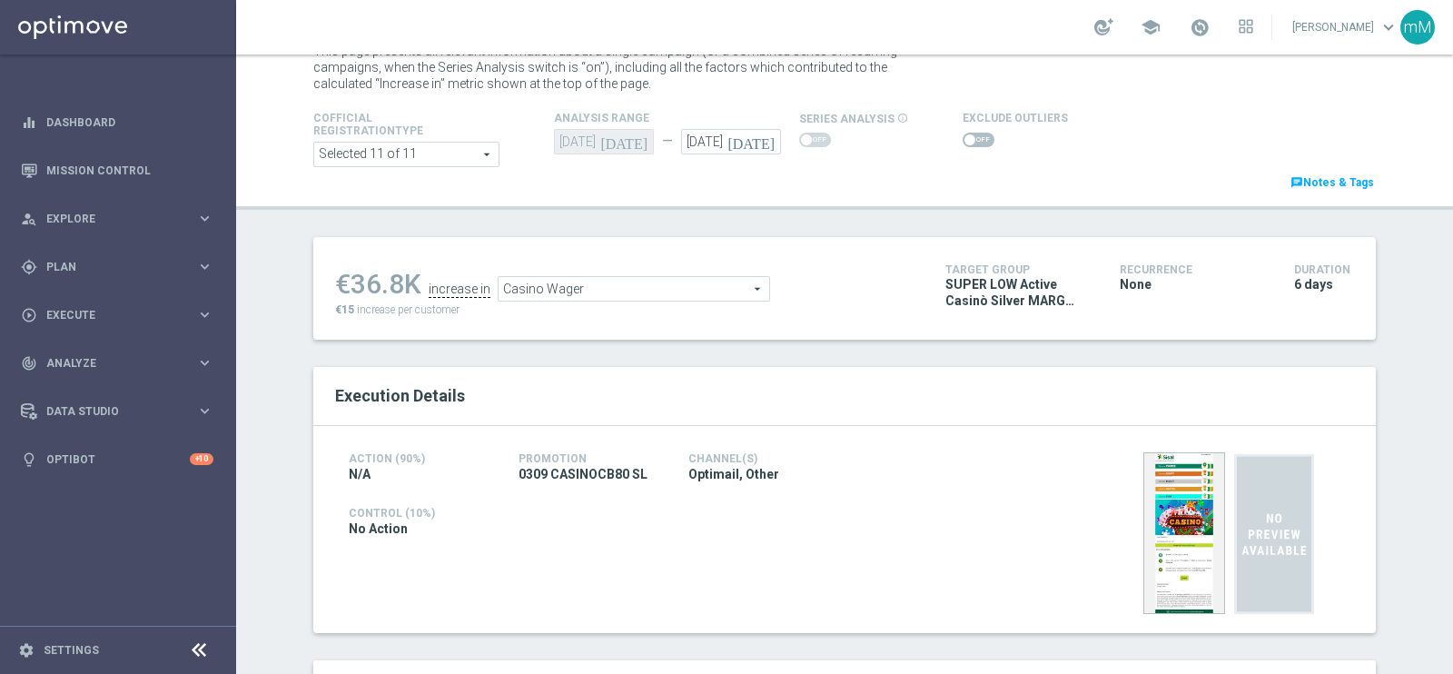
click at [674, 283] on span "Casino Wager" at bounding box center [633, 289] width 271 height 24
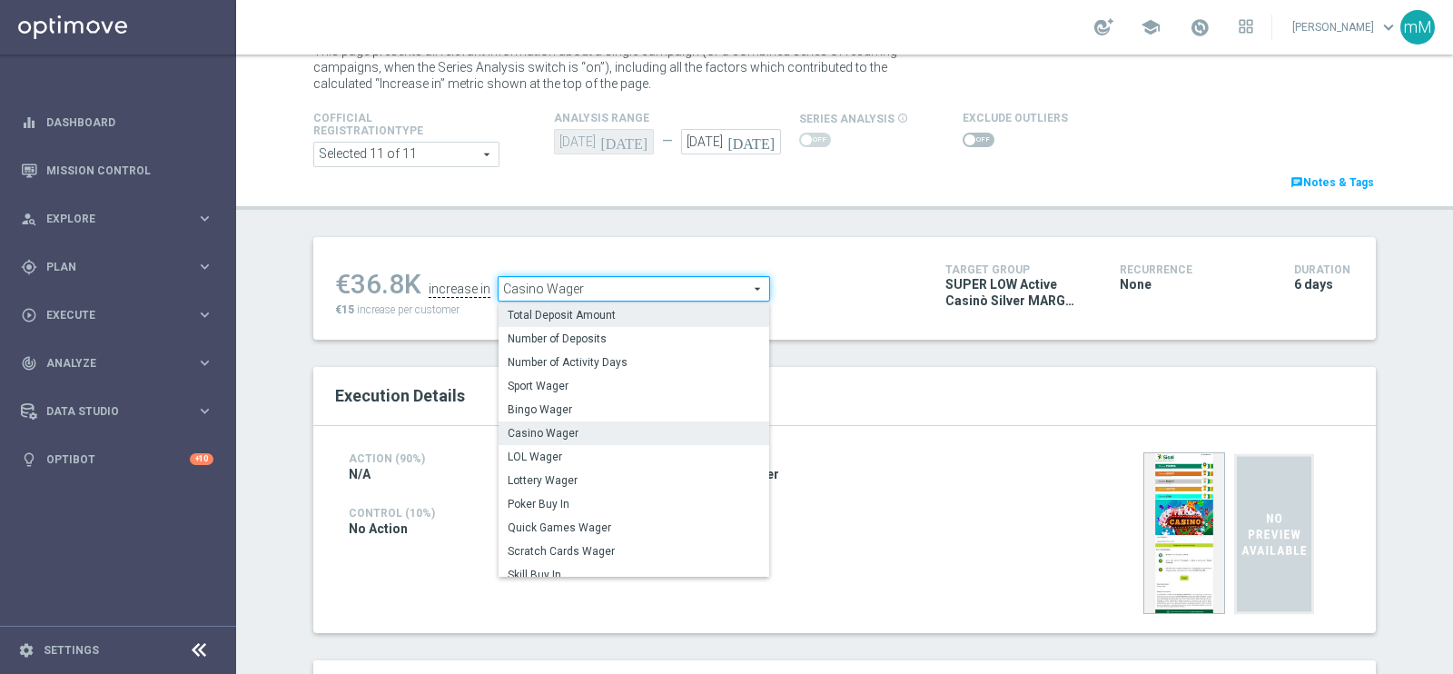
click at [646, 311] on span "Total Deposit Amount" at bounding box center [634, 315] width 252 height 15
type input "Total Deposit Amount"
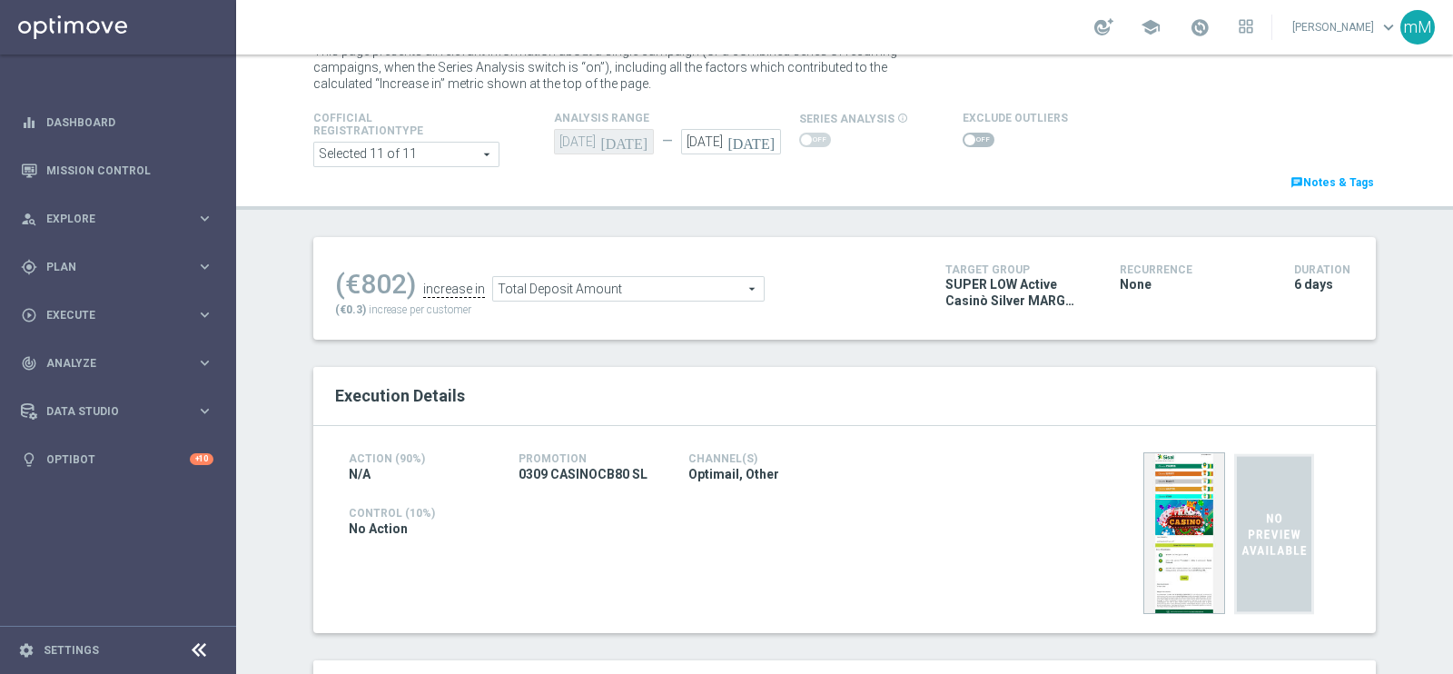
click at [965, 144] on span at bounding box center [978, 140] width 32 height 15
click at [965, 144] on input "checkbox" at bounding box center [978, 140] width 32 height 15
checkbox input "true"
